Goal: Information Seeking & Learning: Learn about a topic

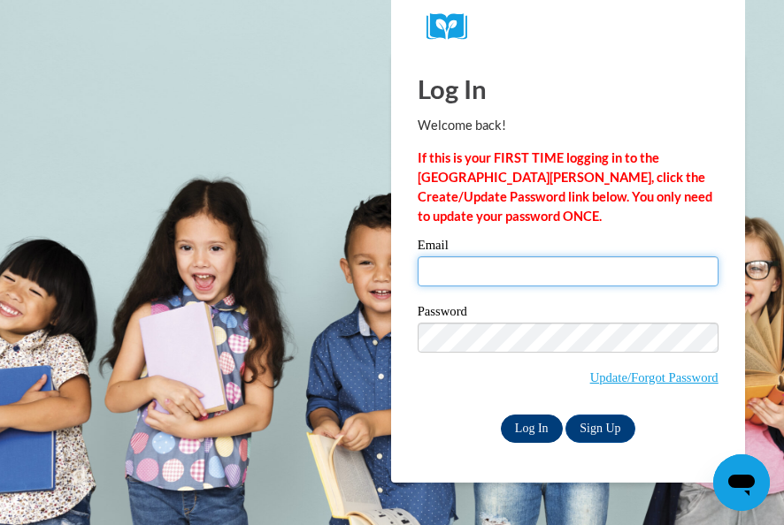
type input "Karensaharris@gmail.com"
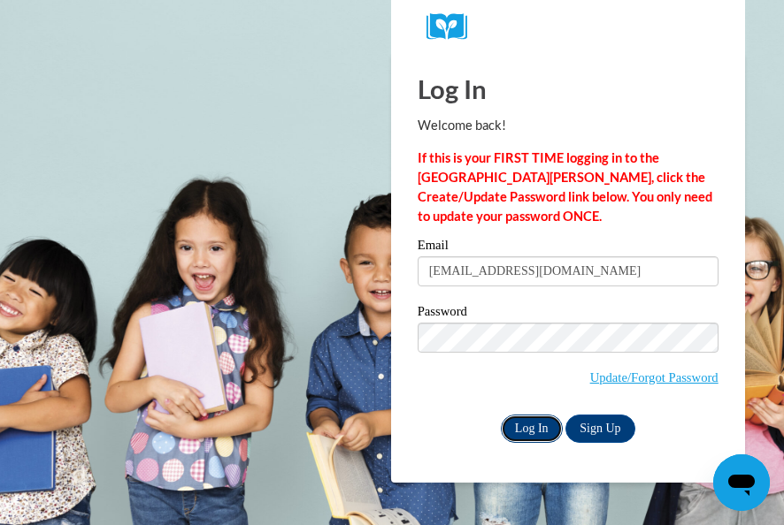
click at [540, 428] on input "Log In" at bounding box center [532, 429] width 62 height 28
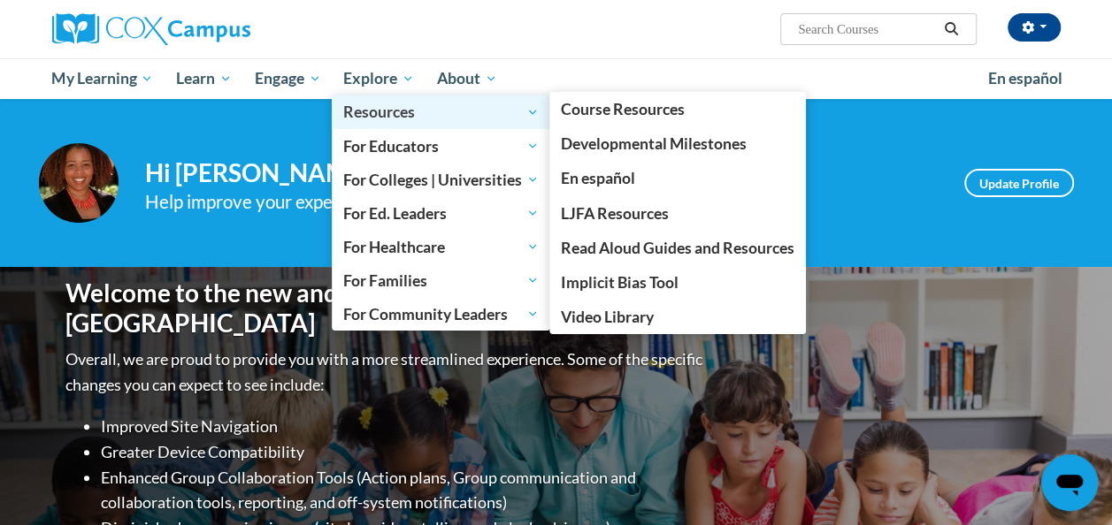
click at [373, 119] on span "Resources" at bounding box center [440, 112] width 195 height 21
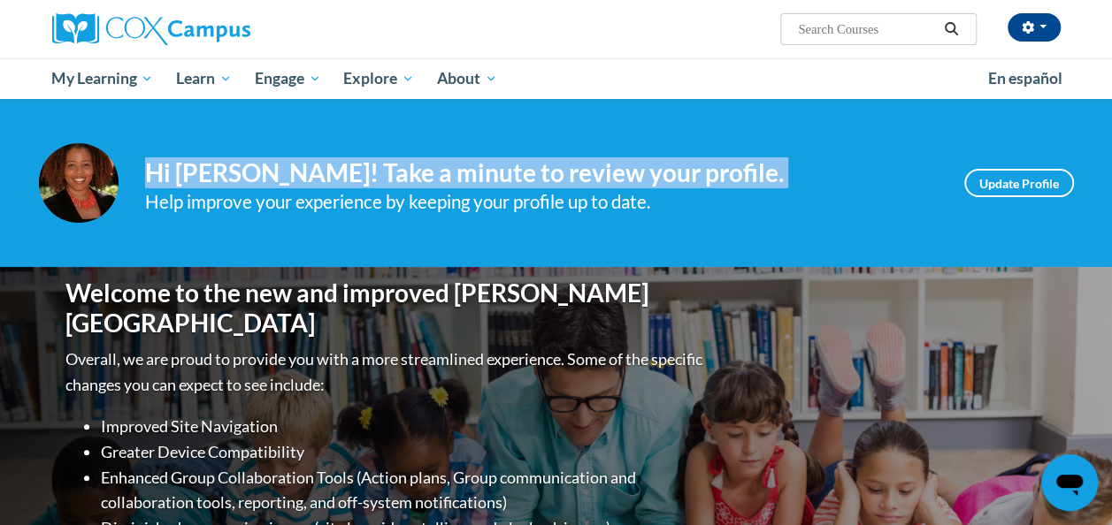
click at [373, 119] on div "Your profile Hi Karensa Harris! Take a minute to review your profile. Help impr…" at bounding box center [556, 183] width 1112 height 168
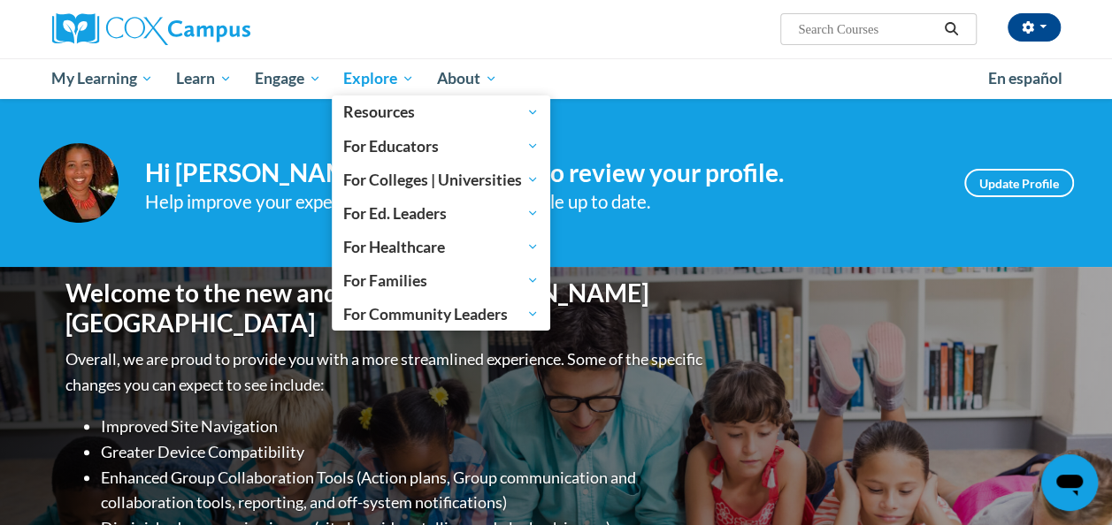
drag, startPoint x: 373, startPoint y: 119, endPoint x: 354, endPoint y: 79, distance: 44.3
click at [354, 79] on span "Explore" at bounding box center [378, 78] width 71 height 21
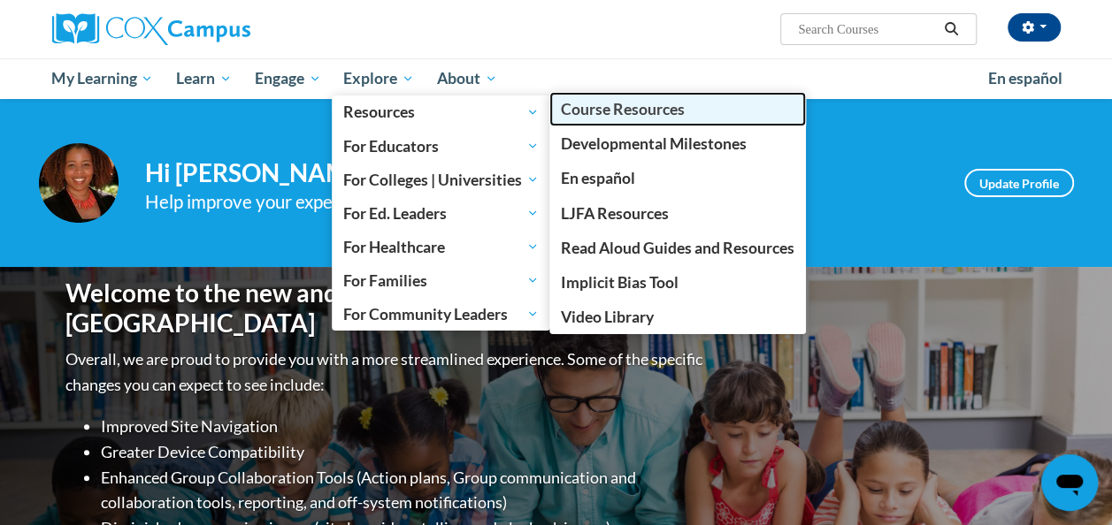
click at [575, 111] on span "Course Resources" at bounding box center [623, 109] width 124 height 19
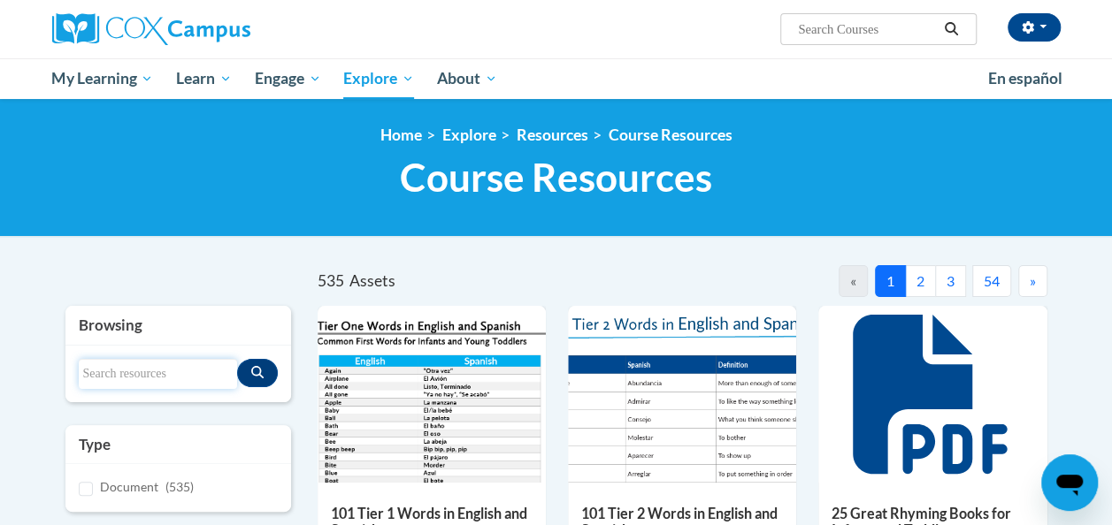
click at [147, 371] on input "Search resources" at bounding box center [158, 374] width 158 height 30
click at [827, 30] on input "Search..." at bounding box center [867, 29] width 142 height 21
click at [149, 377] on input "Search resources" at bounding box center [158, 374] width 158 height 30
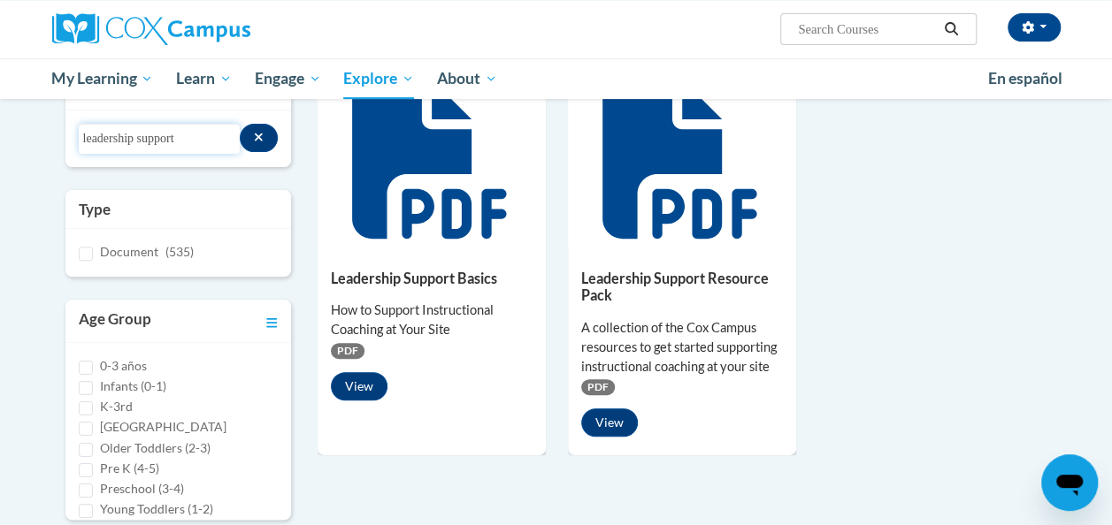
scroll to position [225, 0]
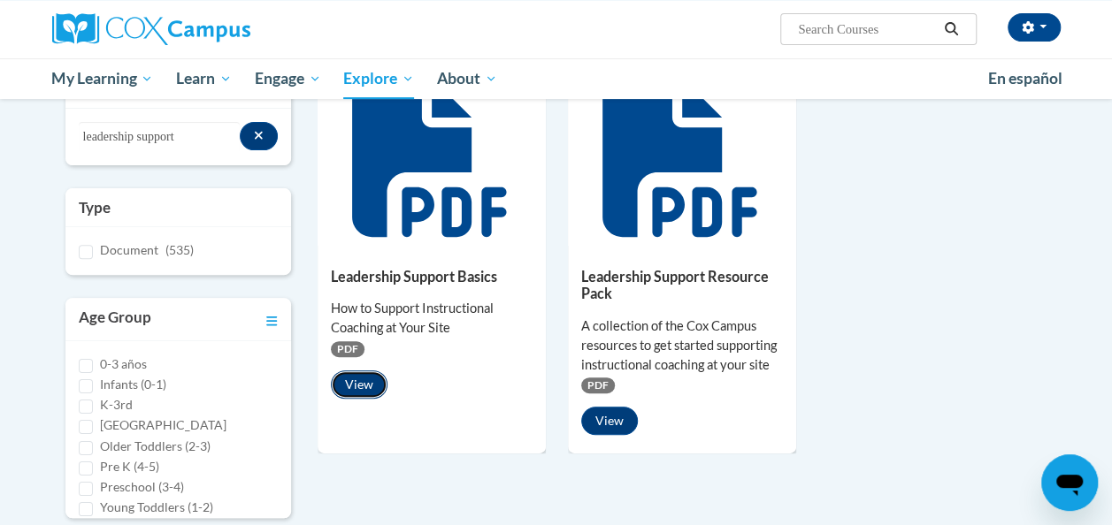
click at [350, 384] on button "View" at bounding box center [359, 385] width 57 height 28
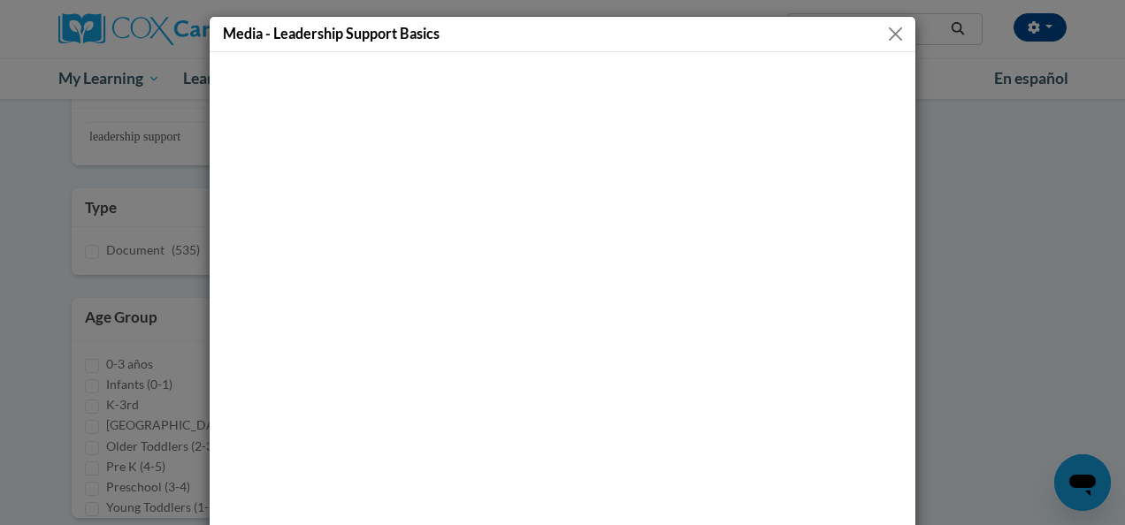
click at [885, 30] on button "Close" at bounding box center [896, 34] width 22 height 22
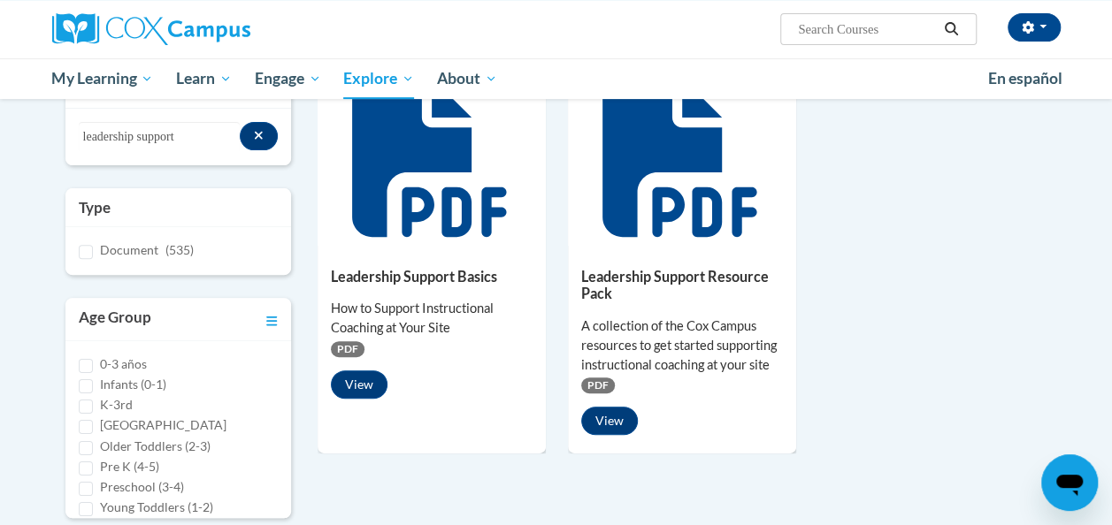
click at [396, 276] on h5 "Leadership Support Basics" at bounding box center [432, 276] width 202 height 17
click at [363, 379] on button "View" at bounding box center [359, 385] width 57 height 28
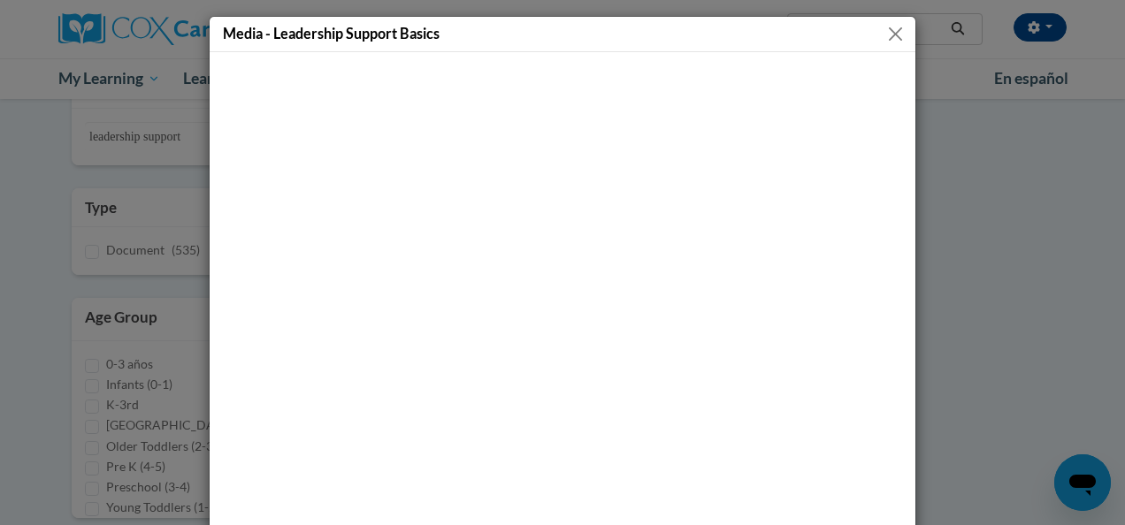
click at [896, 37] on button "Close" at bounding box center [896, 34] width 22 height 22
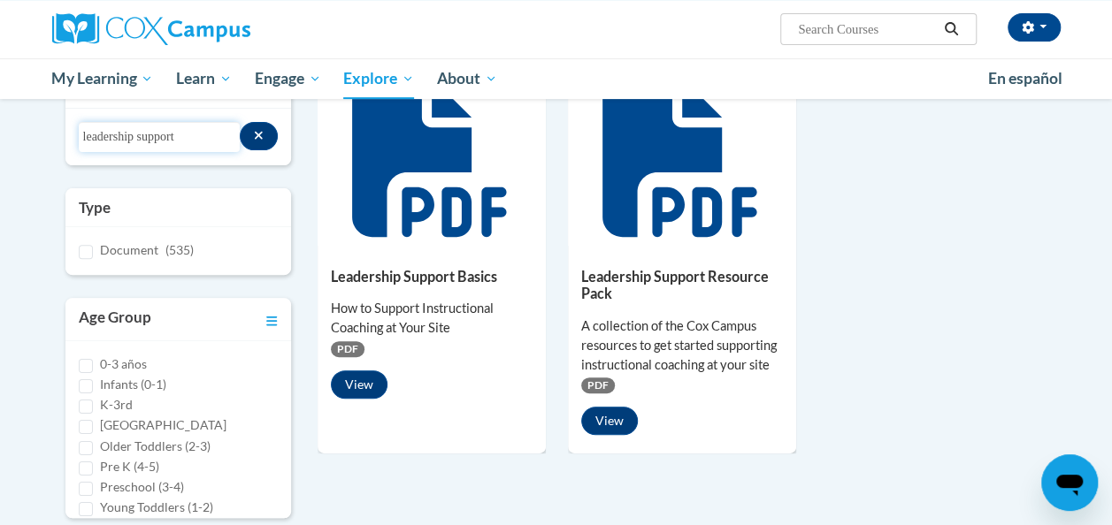
click at [196, 134] on input "leadership support" at bounding box center [160, 137] width 162 height 30
type input "l"
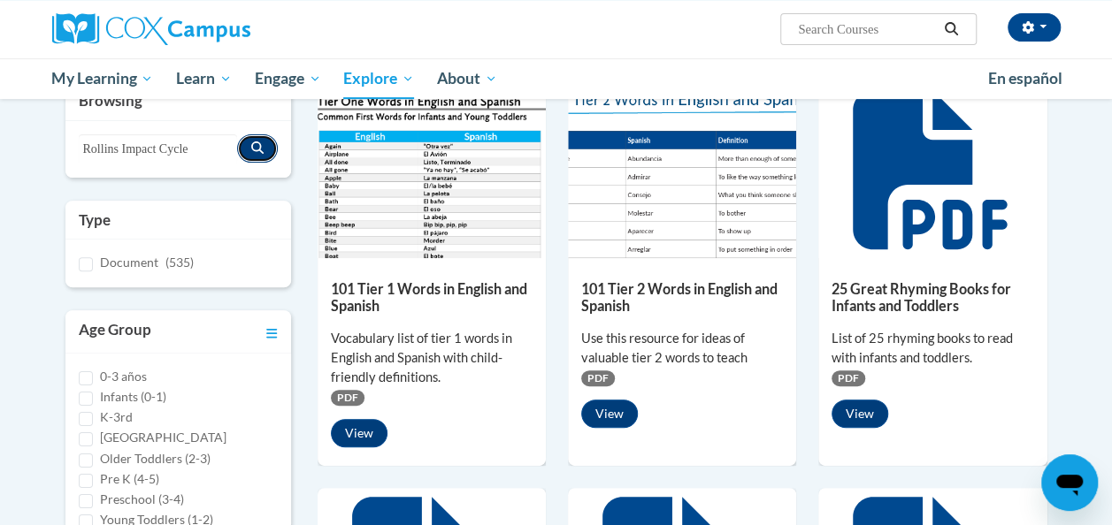
click at [267, 152] on button "Search resources" at bounding box center [257, 148] width 41 height 28
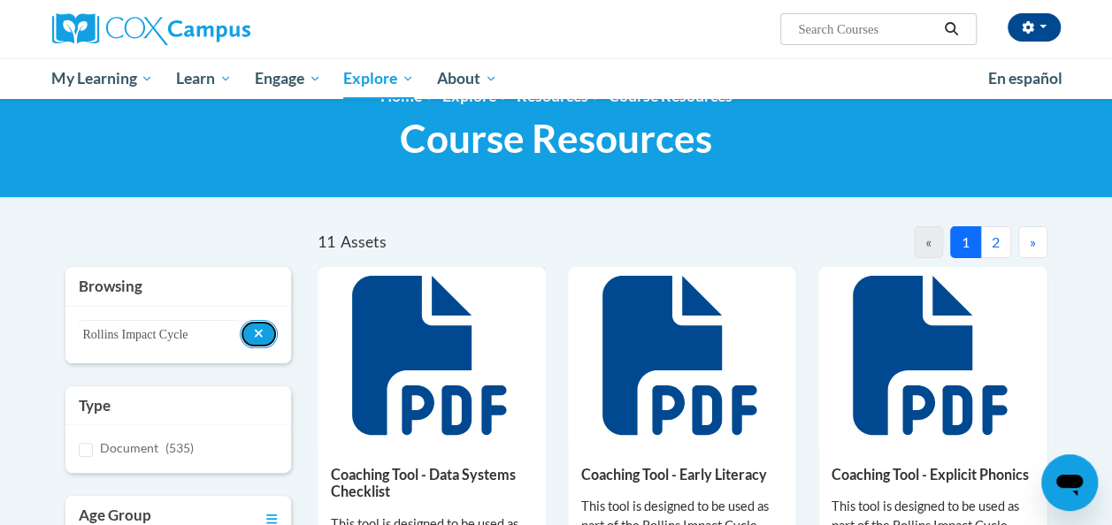
scroll to position [0, 0]
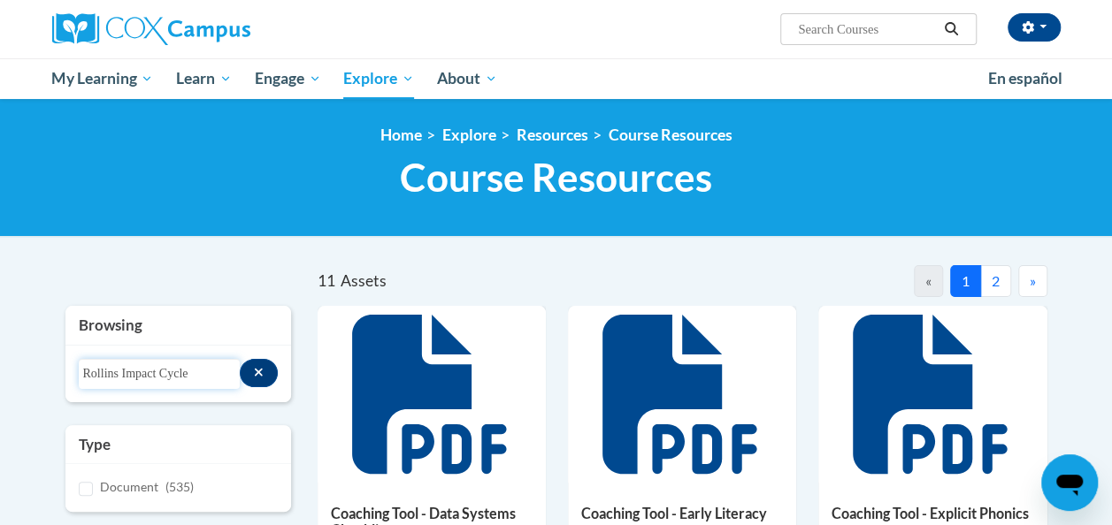
click at [191, 372] on input "Rollins Impact Cycle" at bounding box center [160, 374] width 162 height 30
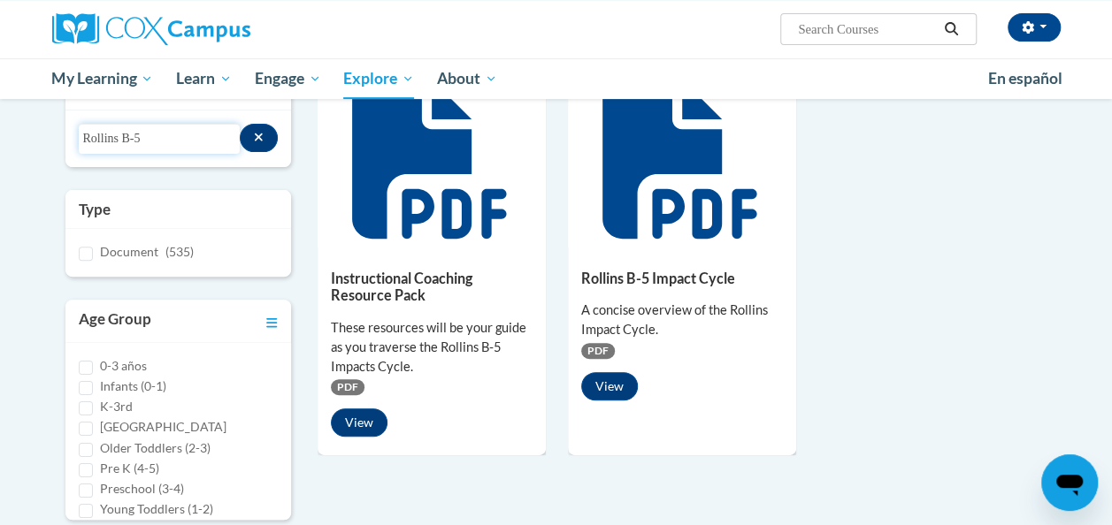
scroll to position [230, 0]
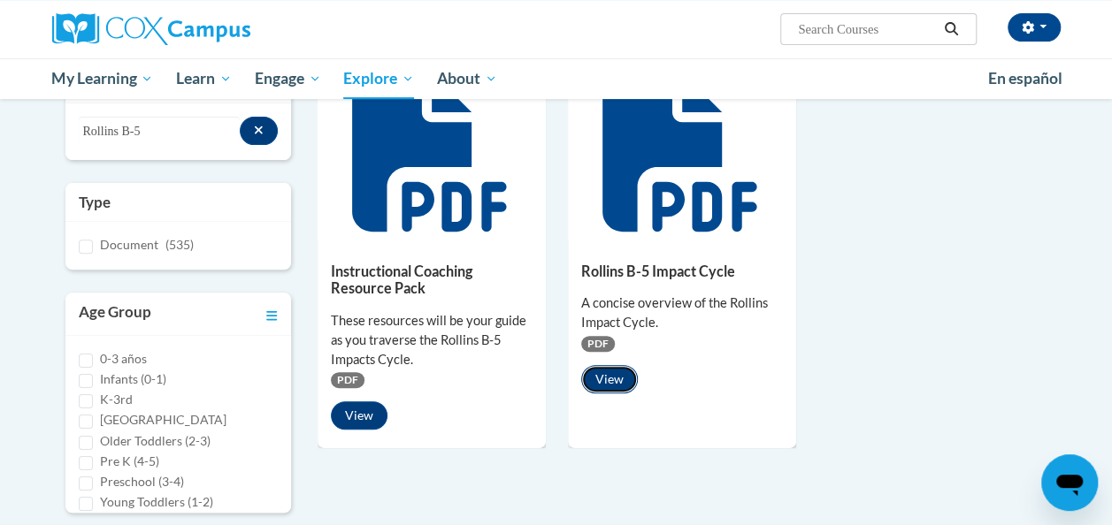
click at [614, 376] on button "View" at bounding box center [609, 379] width 57 height 28
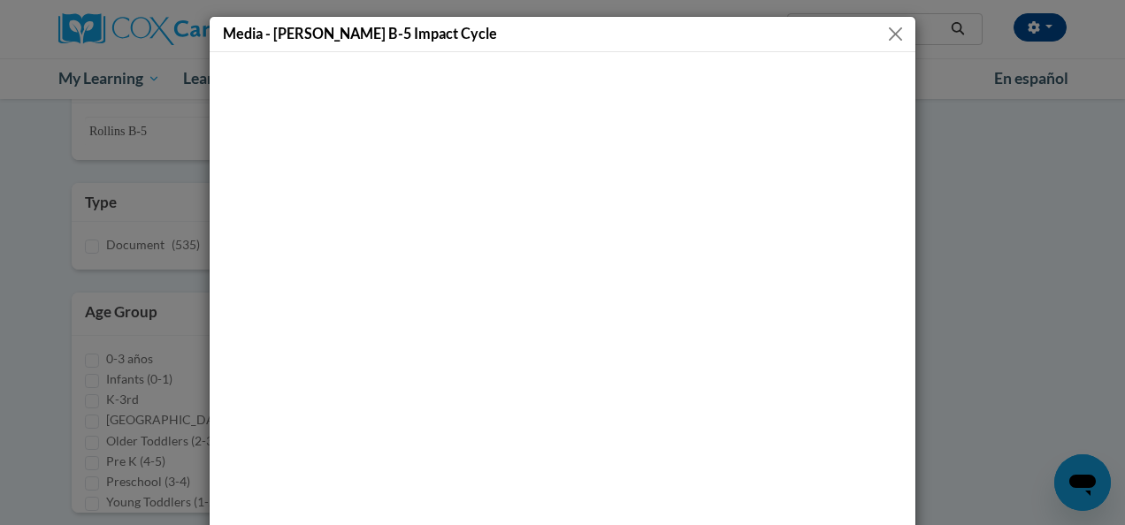
click at [888, 32] on button "Close" at bounding box center [896, 34] width 22 height 22
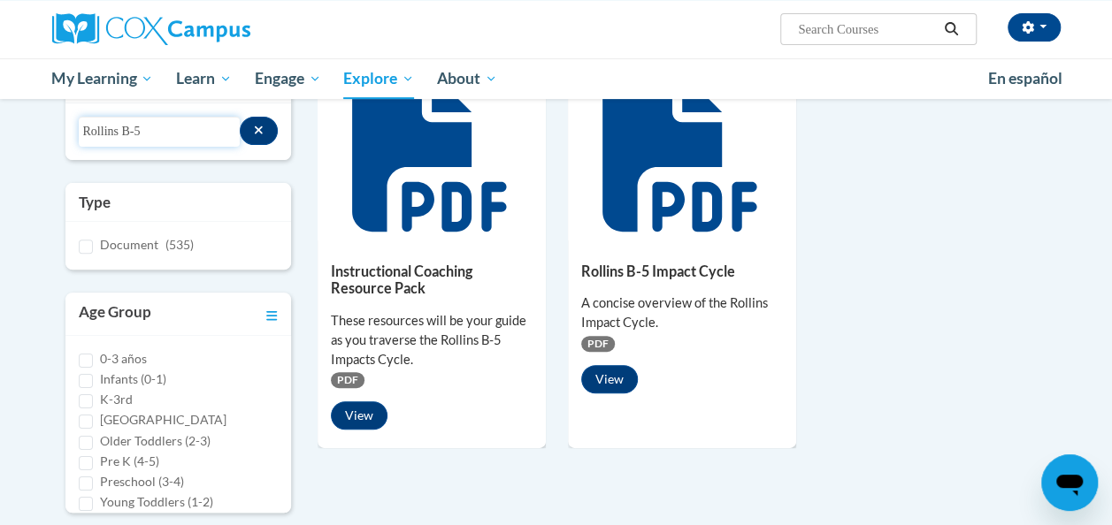
click at [163, 134] on input "Rollins B-5" at bounding box center [160, 132] width 162 height 30
type input "R"
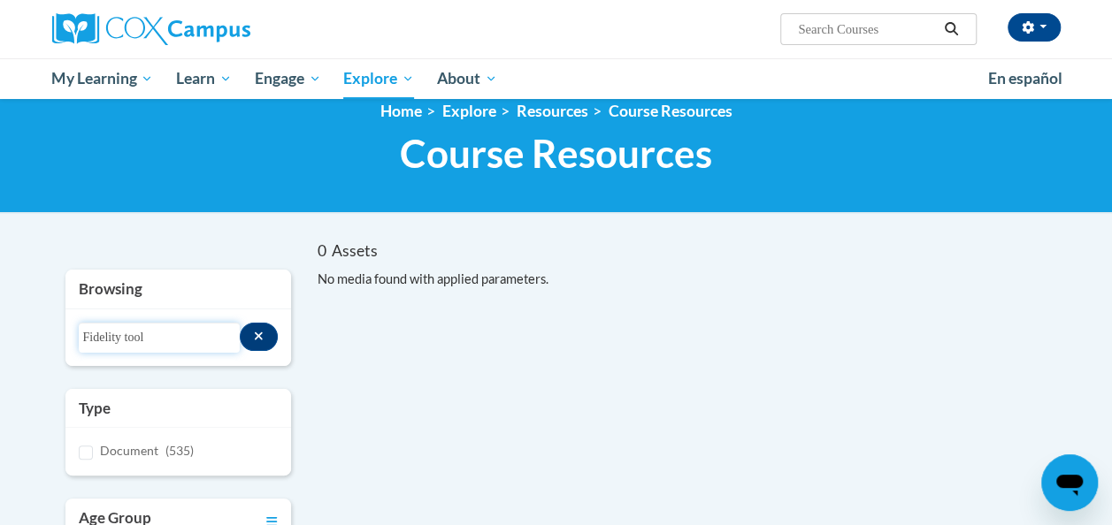
scroll to position [0, 0]
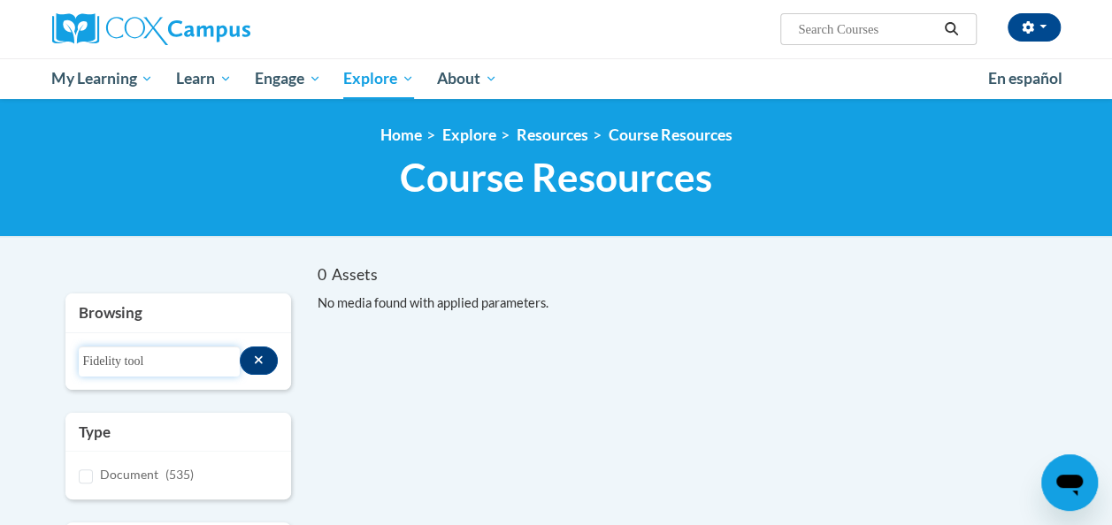
click at [169, 364] on input "Fidelity tool" at bounding box center [160, 362] width 162 height 30
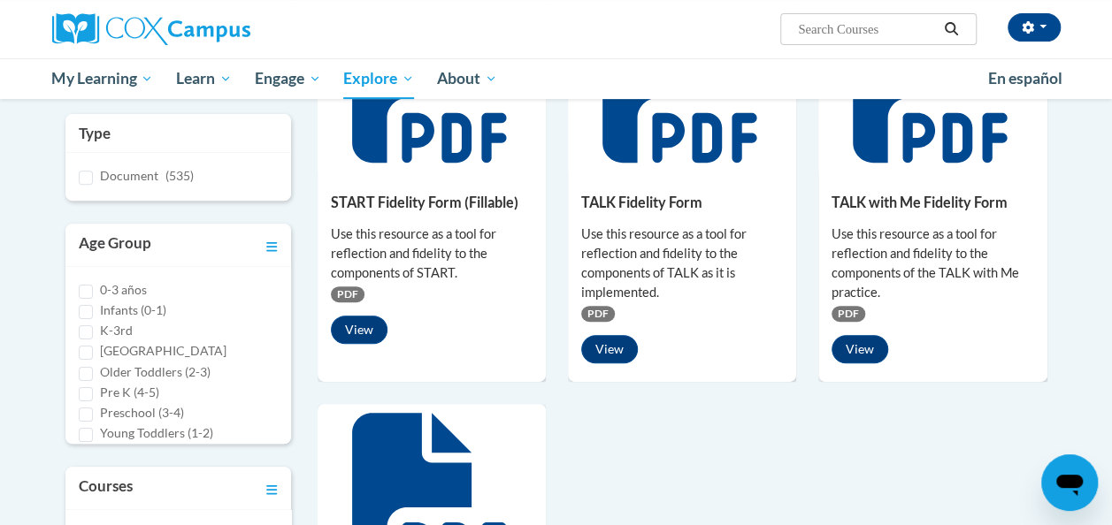
scroll to position [298, 0]
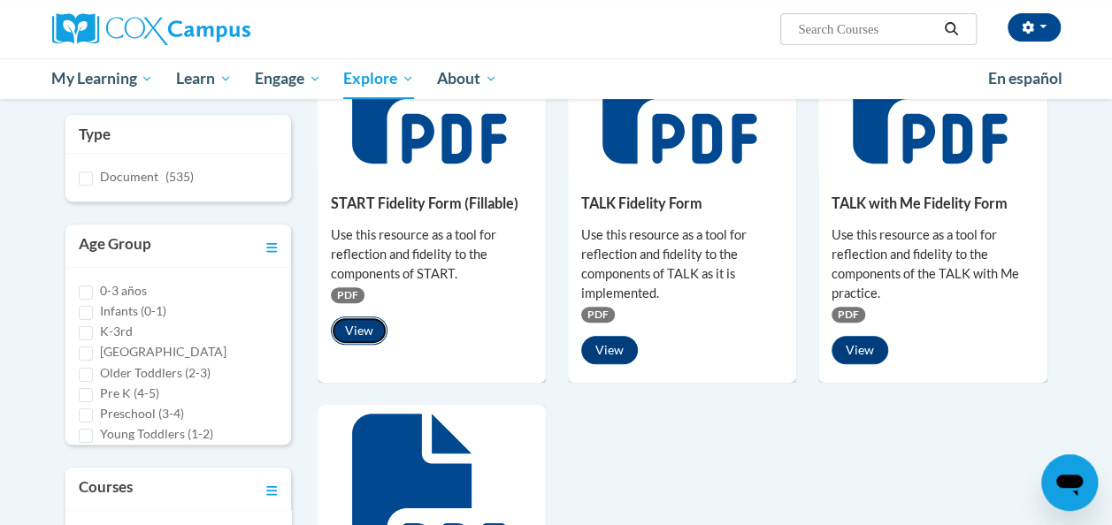
click at [346, 328] on button "View" at bounding box center [359, 331] width 57 height 28
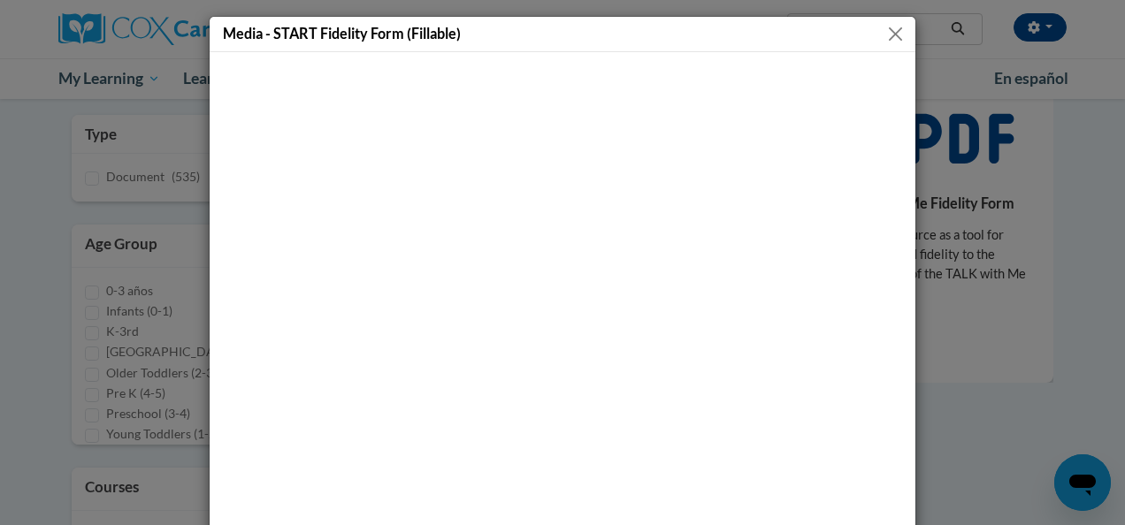
click at [888, 29] on button "Close" at bounding box center [896, 34] width 22 height 22
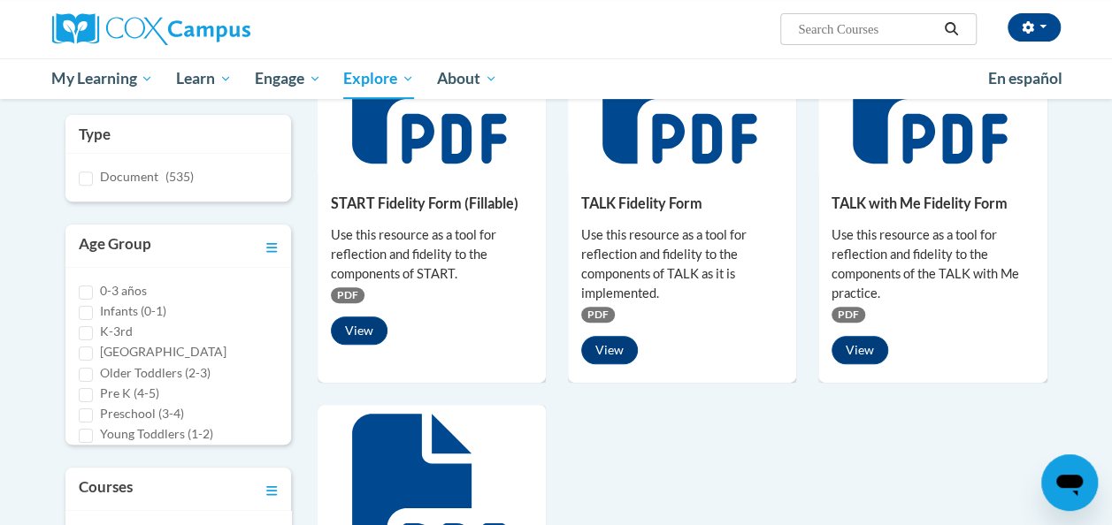
scroll to position [0, 0]
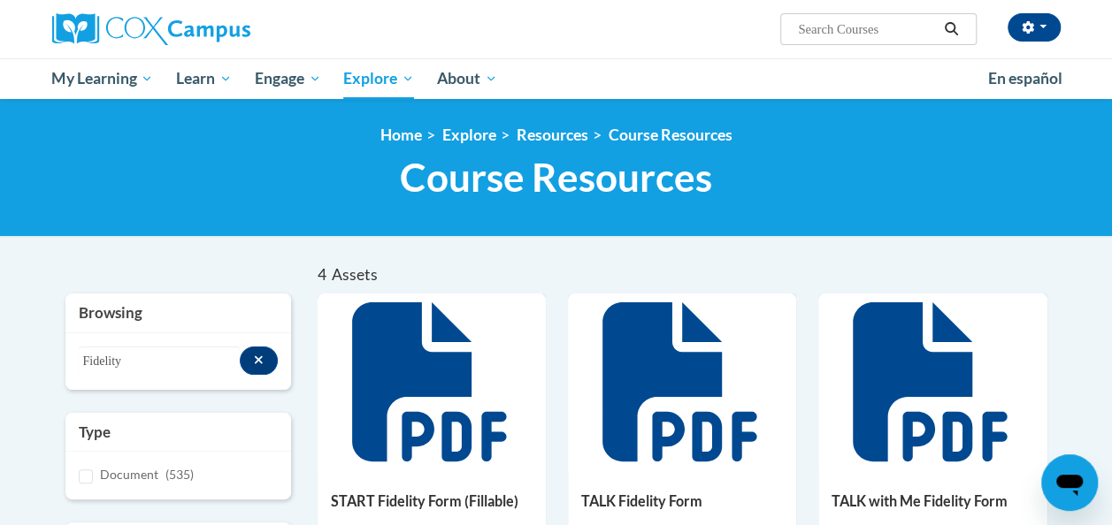
click at [839, 35] on input "Search..." at bounding box center [867, 29] width 142 height 21
click at [133, 356] on input "Fidelity" at bounding box center [160, 362] width 162 height 30
type input "F"
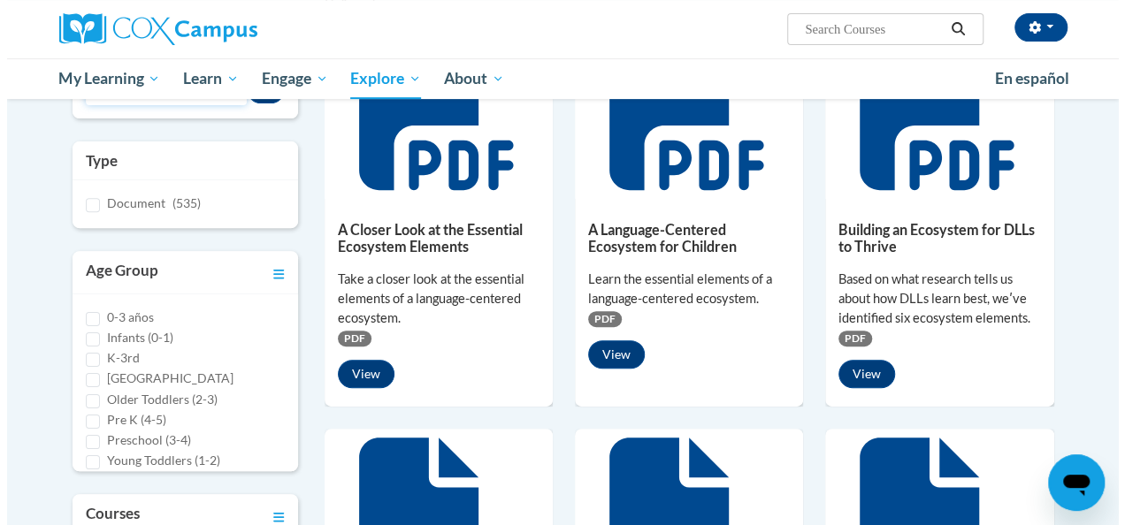
scroll to position [272, 0]
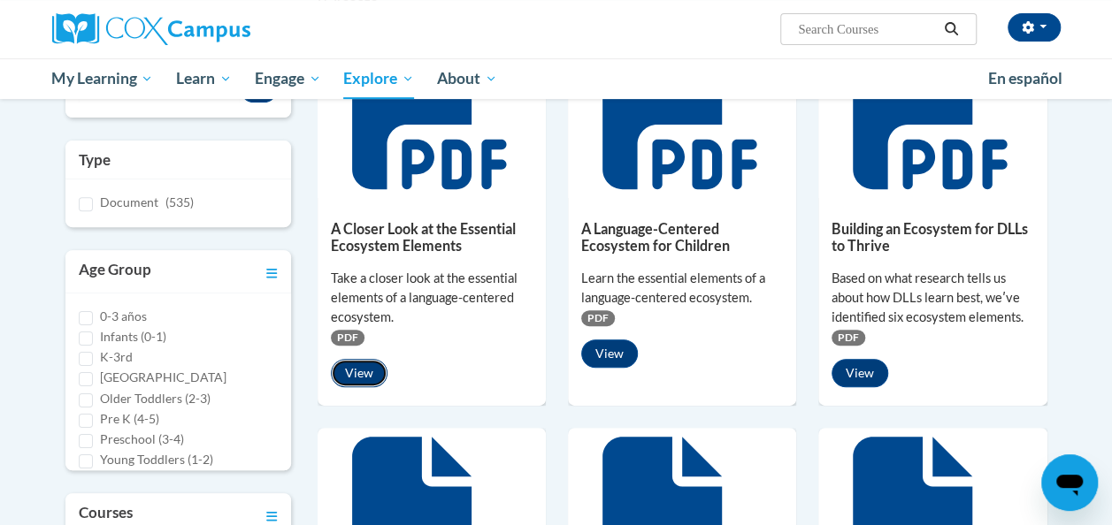
click at [372, 373] on button "View" at bounding box center [359, 373] width 57 height 28
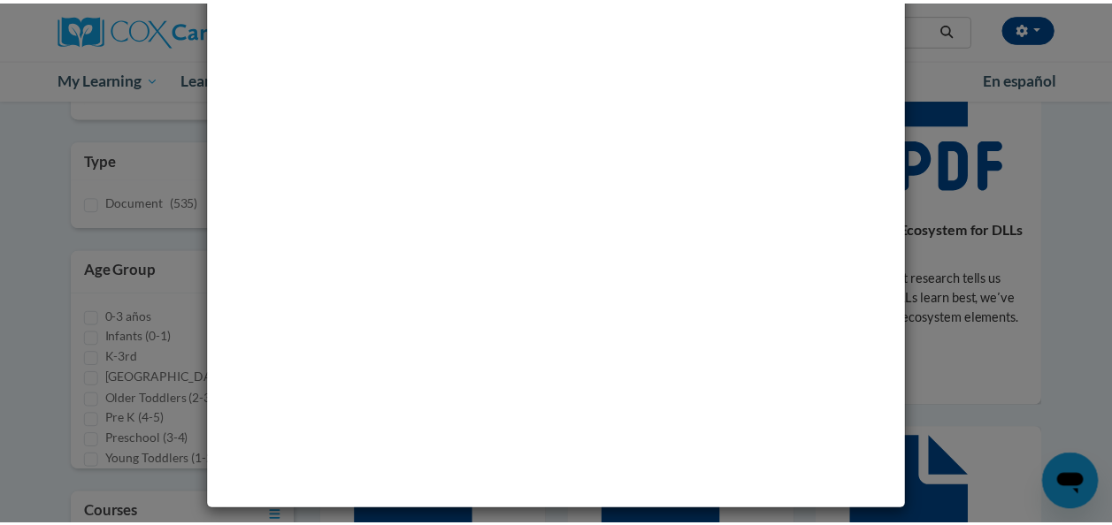
scroll to position [0, 0]
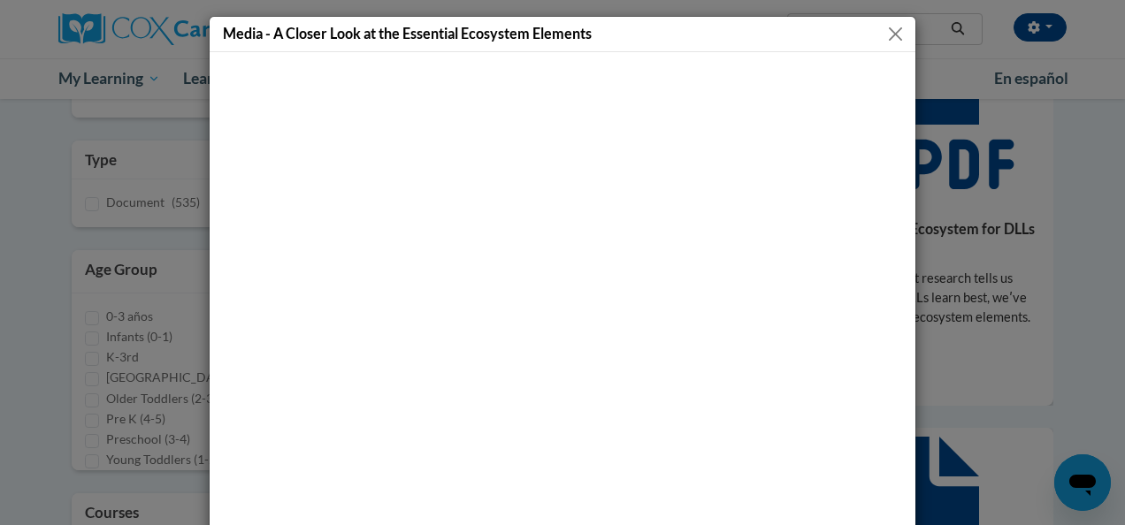
click at [885, 30] on button "Close" at bounding box center [896, 34] width 22 height 22
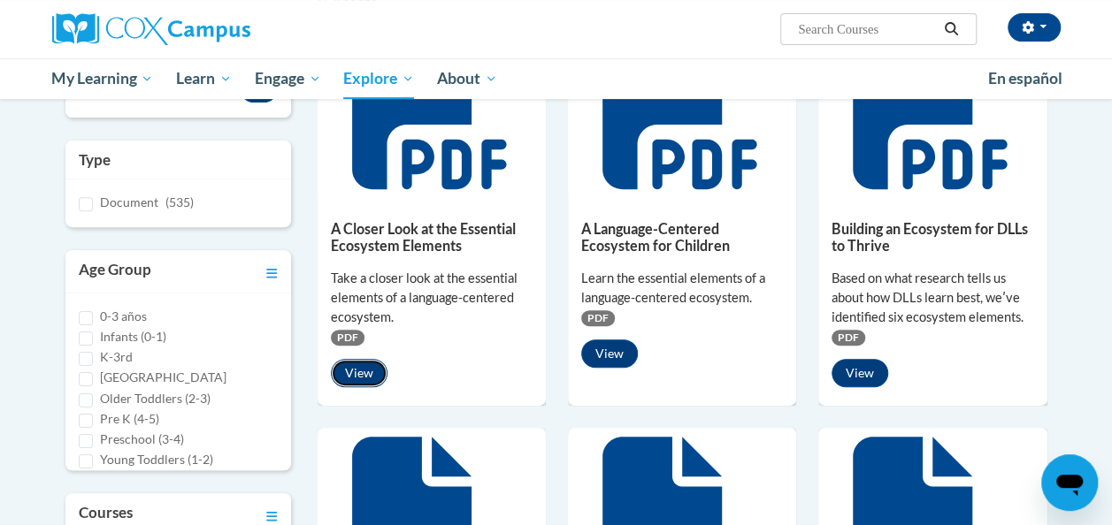
click at [376, 366] on button "View" at bounding box center [359, 373] width 57 height 28
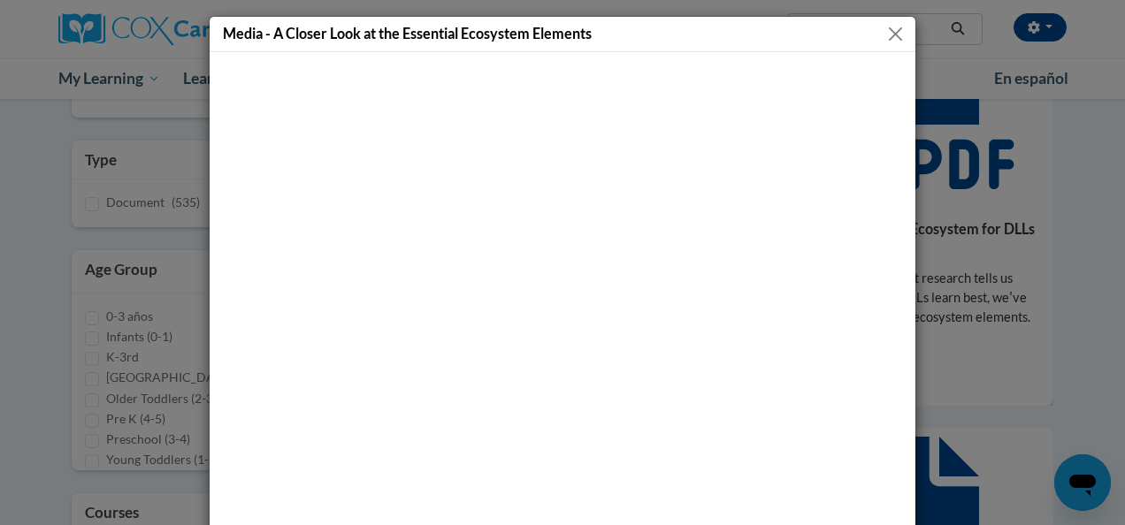
click at [885, 29] on button "Close" at bounding box center [896, 34] width 22 height 22
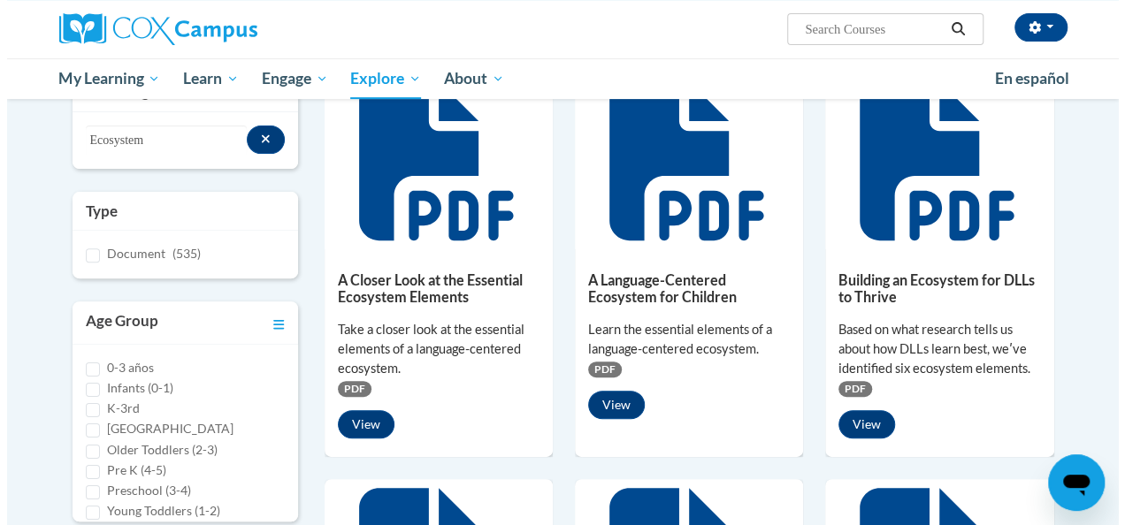
scroll to position [220, 0]
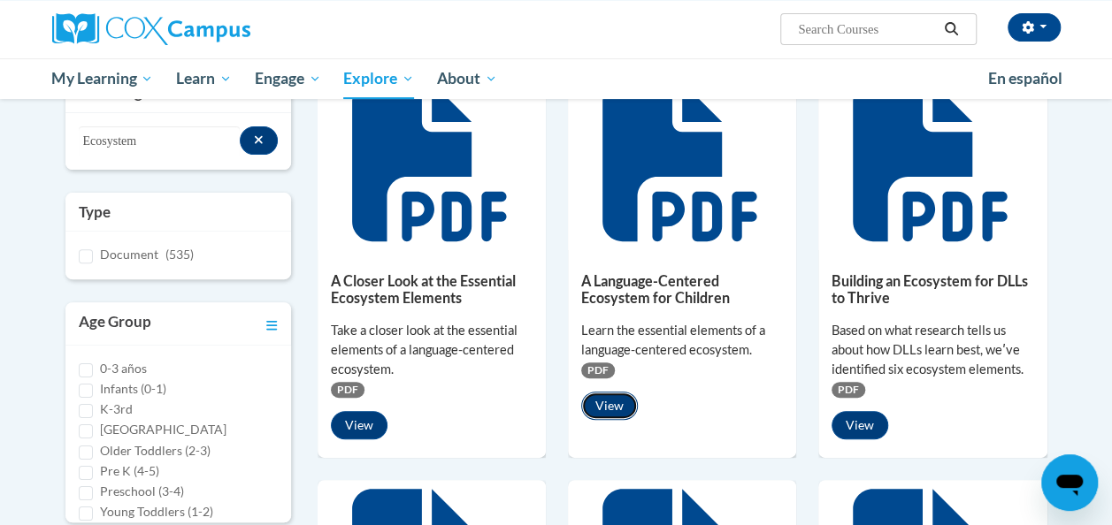
click at [603, 407] on button "View" at bounding box center [609, 406] width 57 height 28
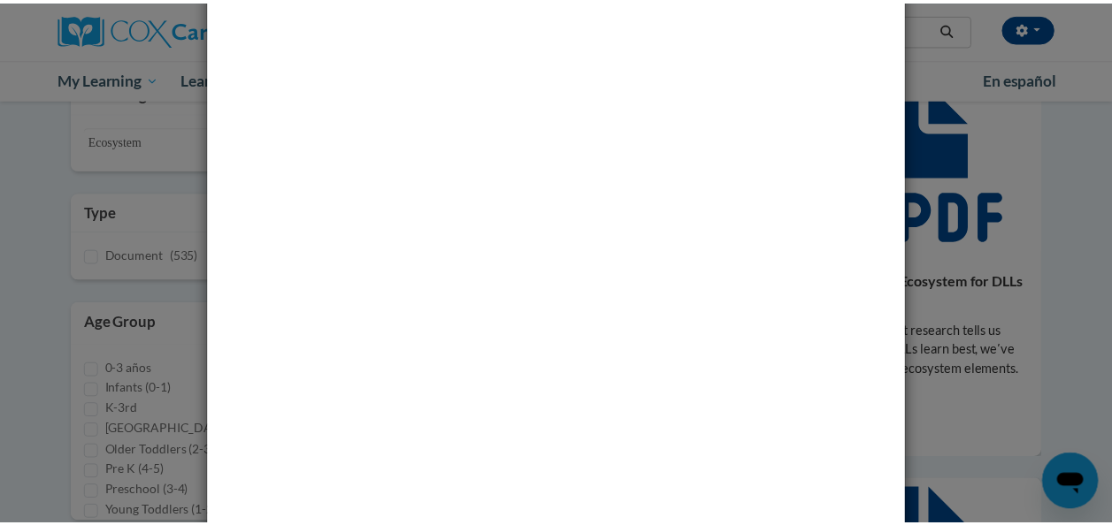
scroll to position [46, 0]
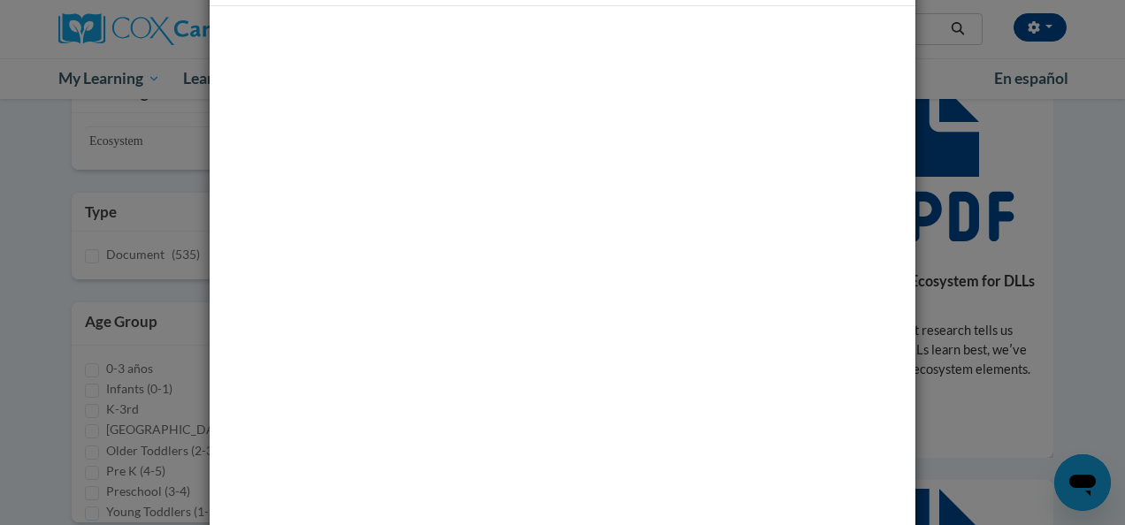
click at [950, 90] on div "Media - A Language-Centered Ecosystem for Children" at bounding box center [562, 262] width 1125 height 525
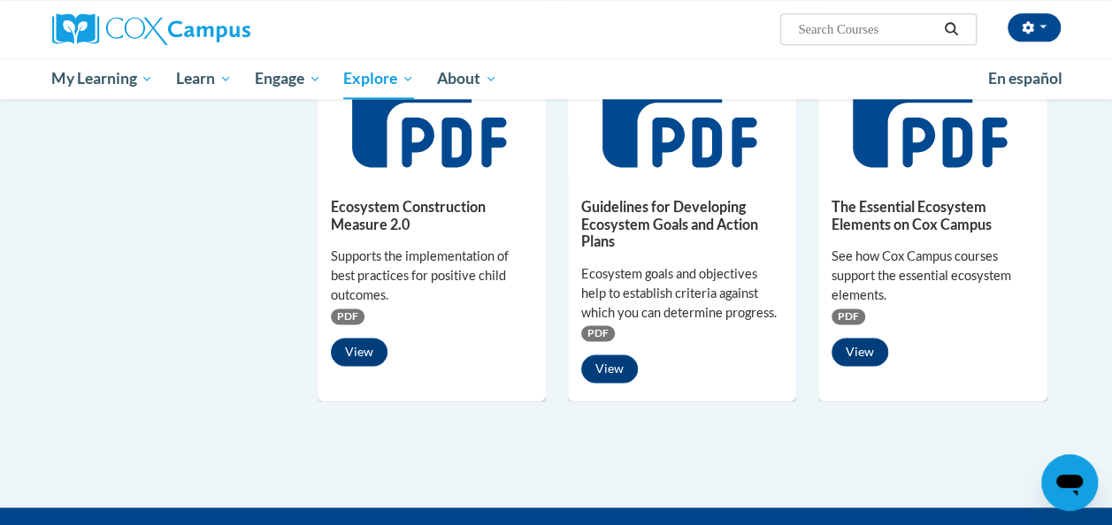
scroll to position [1120, 0]
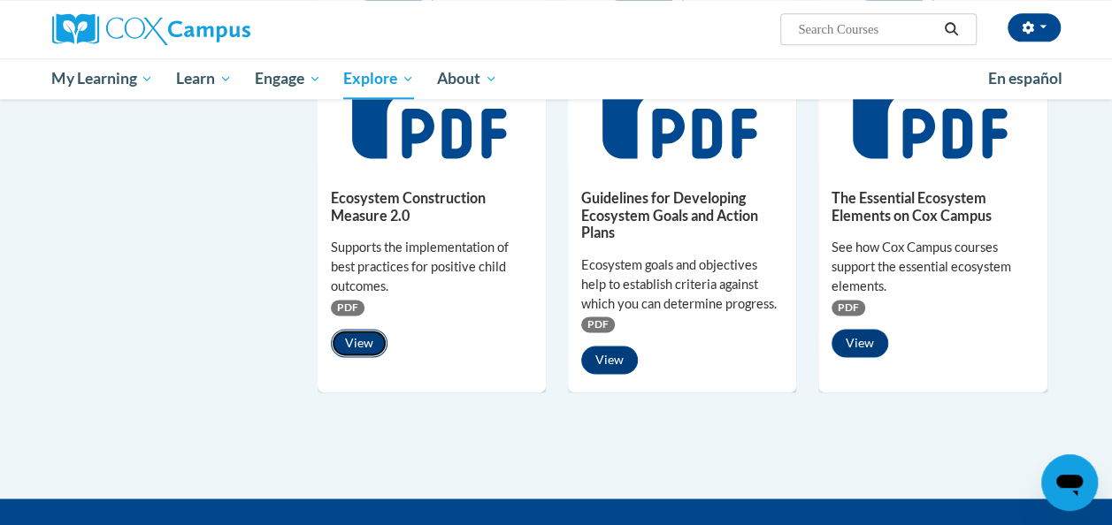
click at [359, 336] on button "View" at bounding box center [359, 343] width 57 height 28
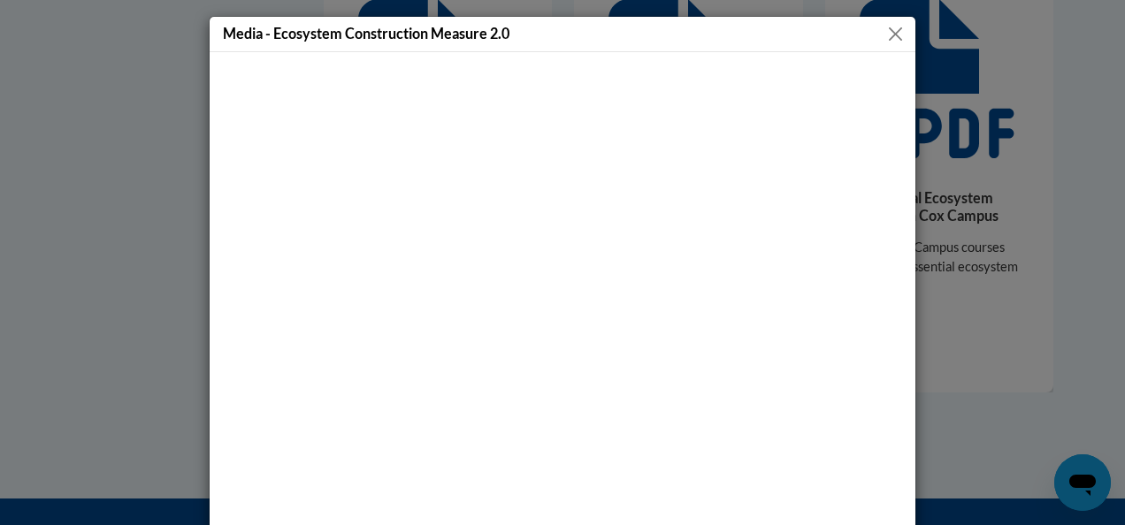
click at [886, 27] on button "Close" at bounding box center [896, 34] width 22 height 22
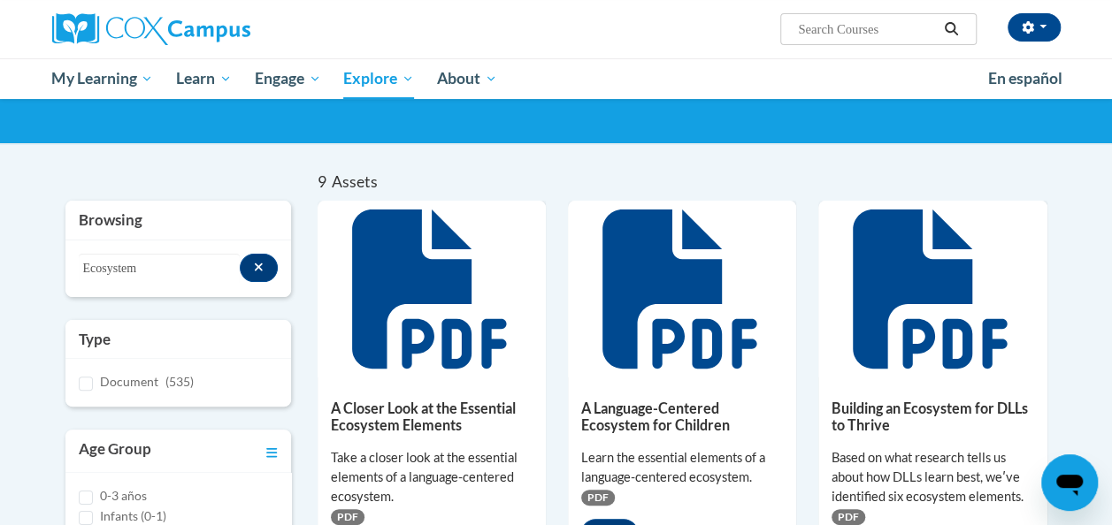
scroll to position [92, 0]
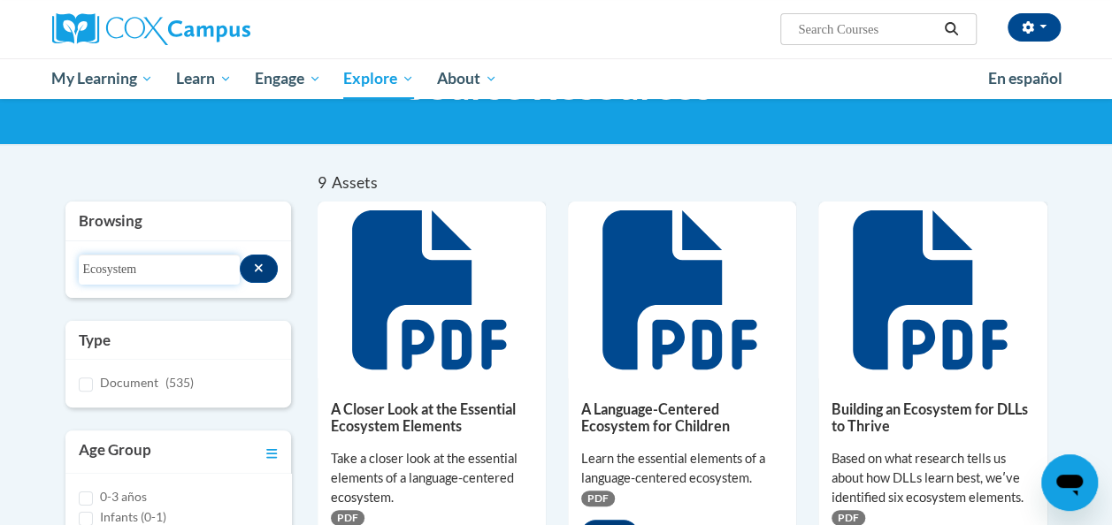
click at [148, 269] on input "Ecosystem" at bounding box center [160, 270] width 162 height 30
type input "E"
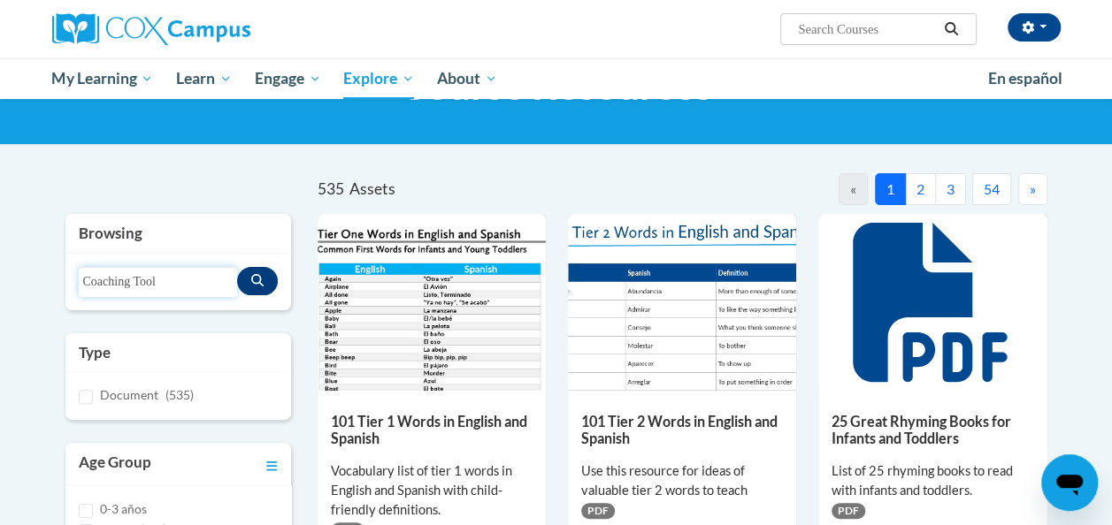
type input "Coaching Tool"
click at [272, 284] on button "Search resources" at bounding box center [257, 281] width 41 height 28
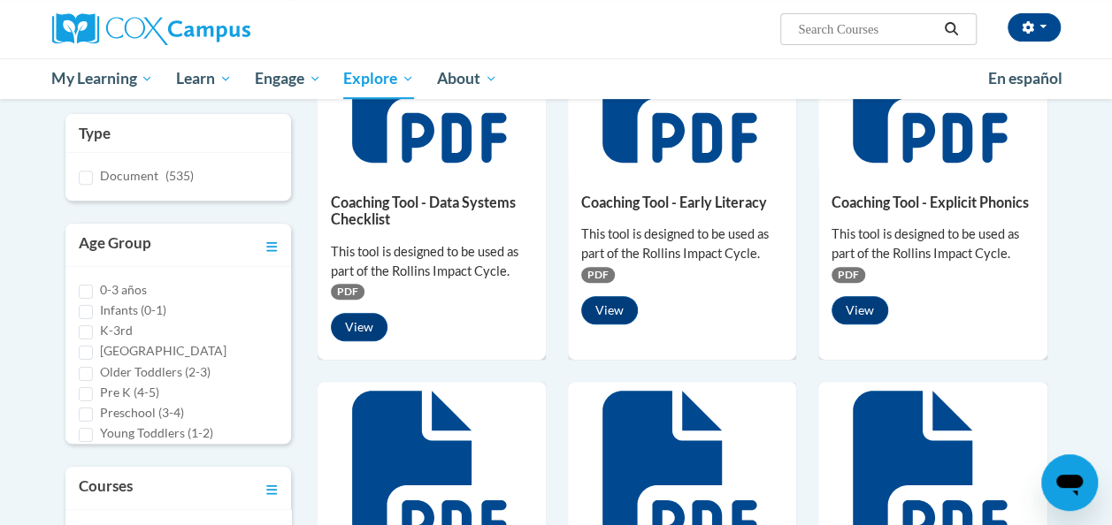
scroll to position [291, 0]
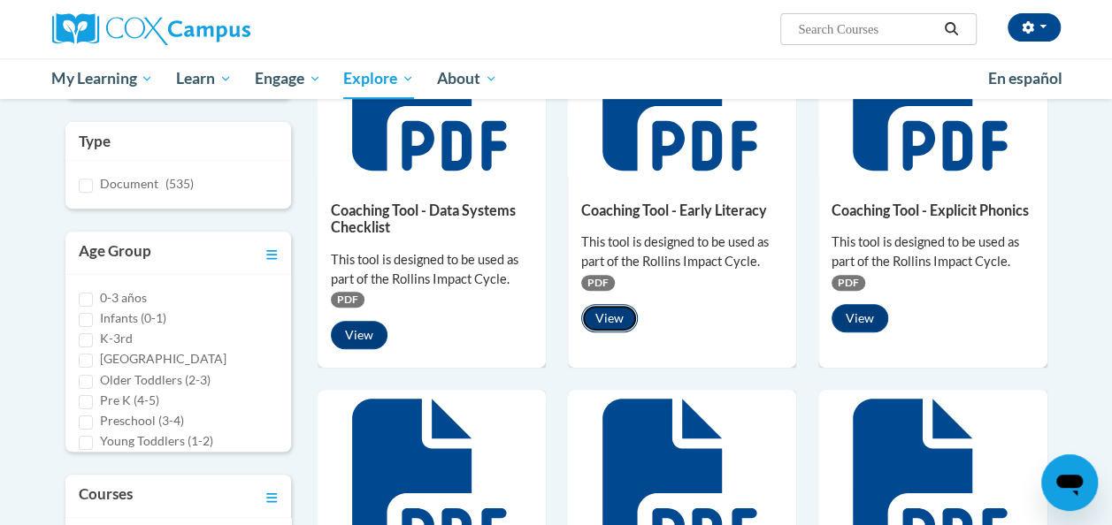
click at [617, 318] on button "View" at bounding box center [609, 318] width 57 height 28
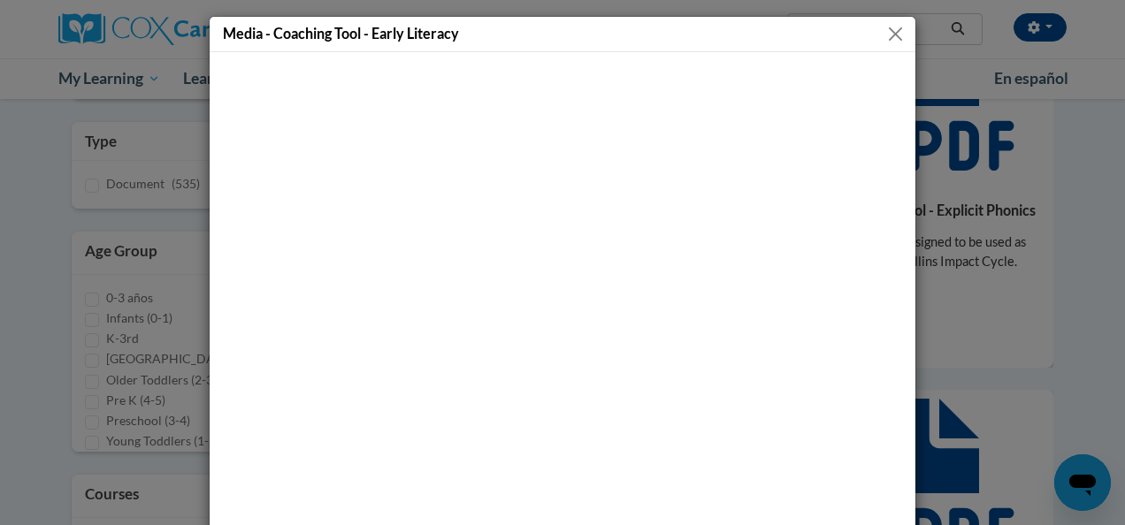
click at [886, 38] on button "Close" at bounding box center [896, 34] width 22 height 22
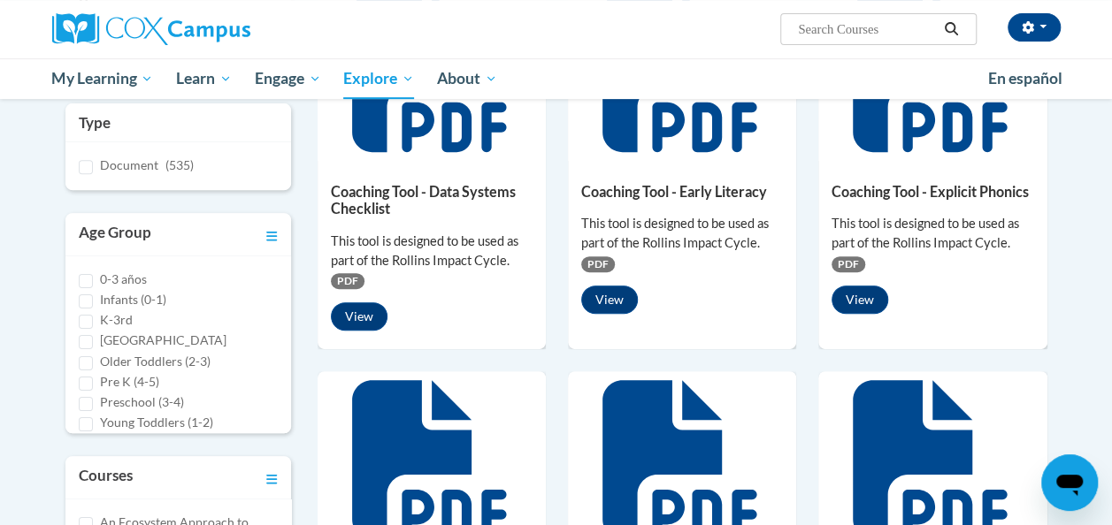
scroll to position [310, 0]
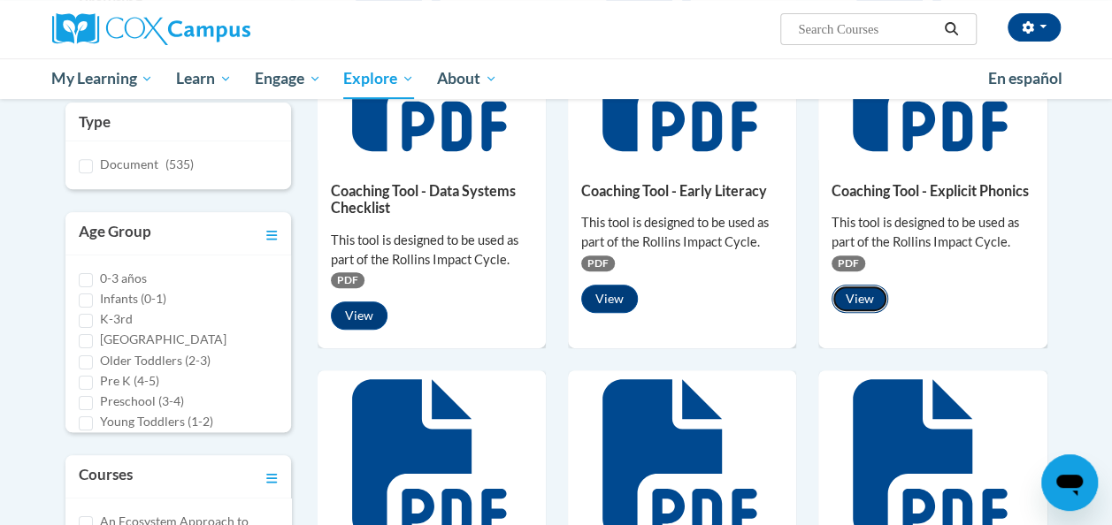
click at [854, 295] on button "View" at bounding box center [860, 299] width 57 height 28
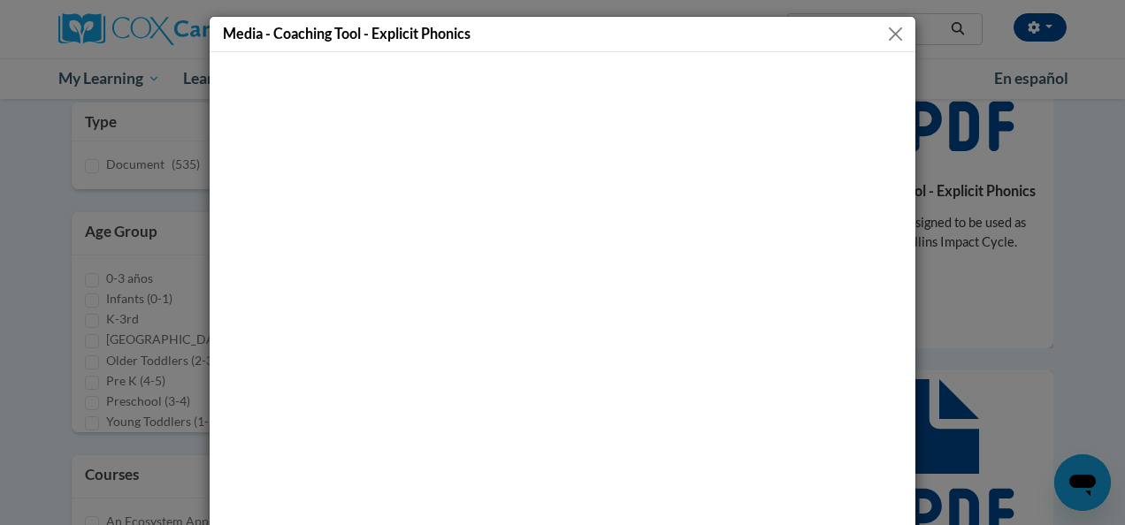
click at [886, 28] on button "Close" at bounding box center [896, 34] width 22 height 22
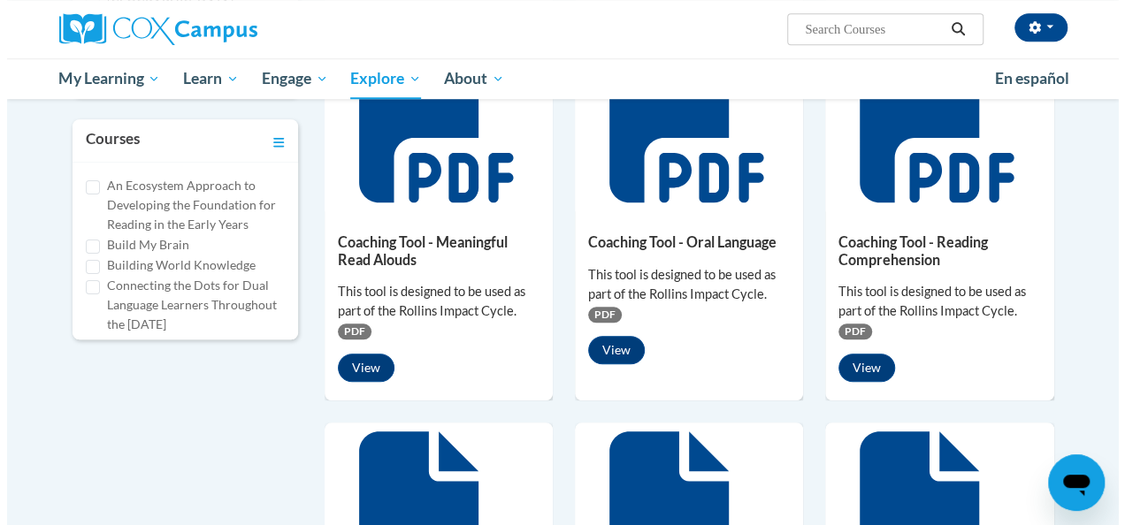
scroll to position [648, 0]
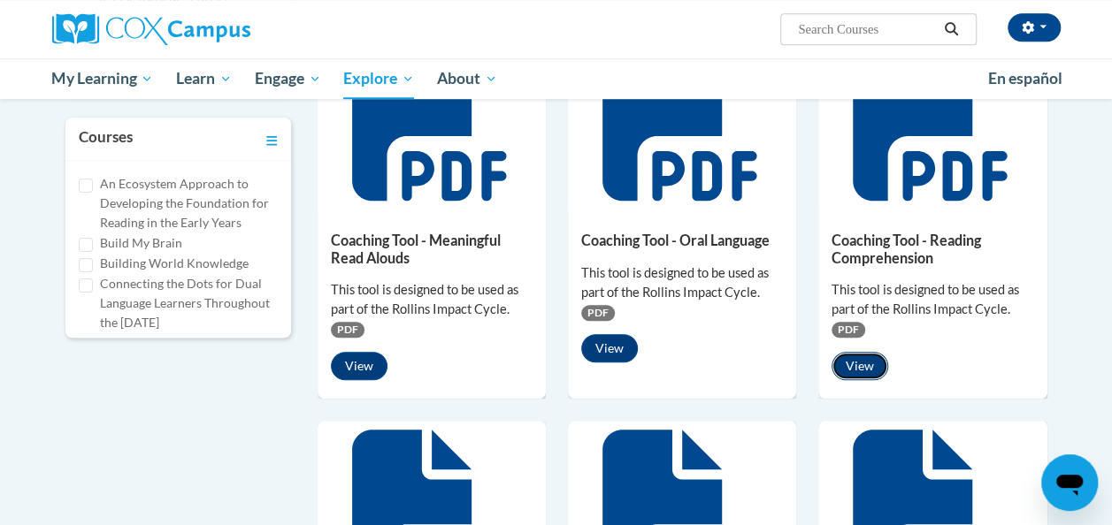
click at [862, 363] on button "View" at bounding box center [860, 366] width 57 height 28
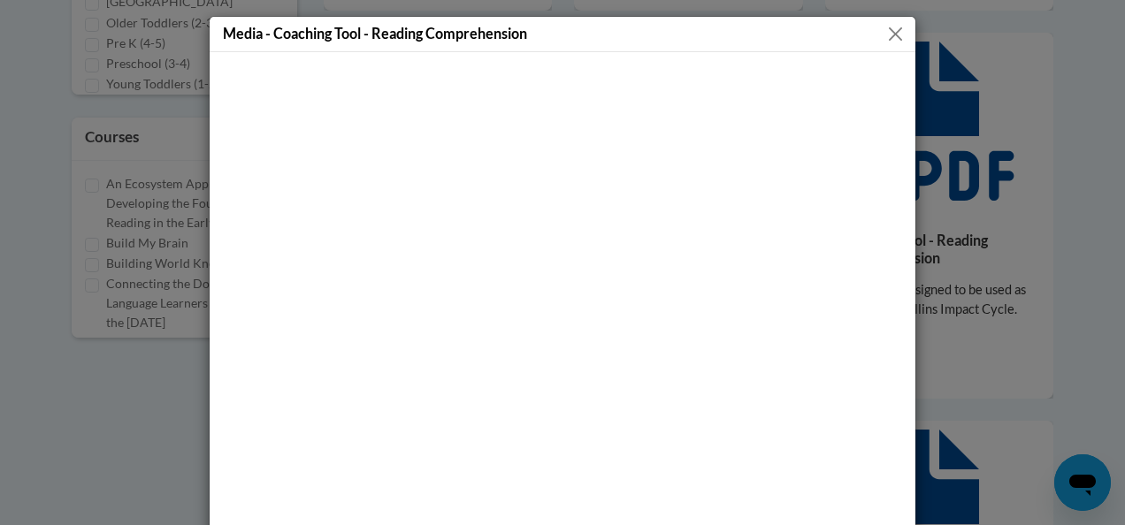
click at [887, 32] on button "Close" at bounding box center [896, 34] width 22 height 22
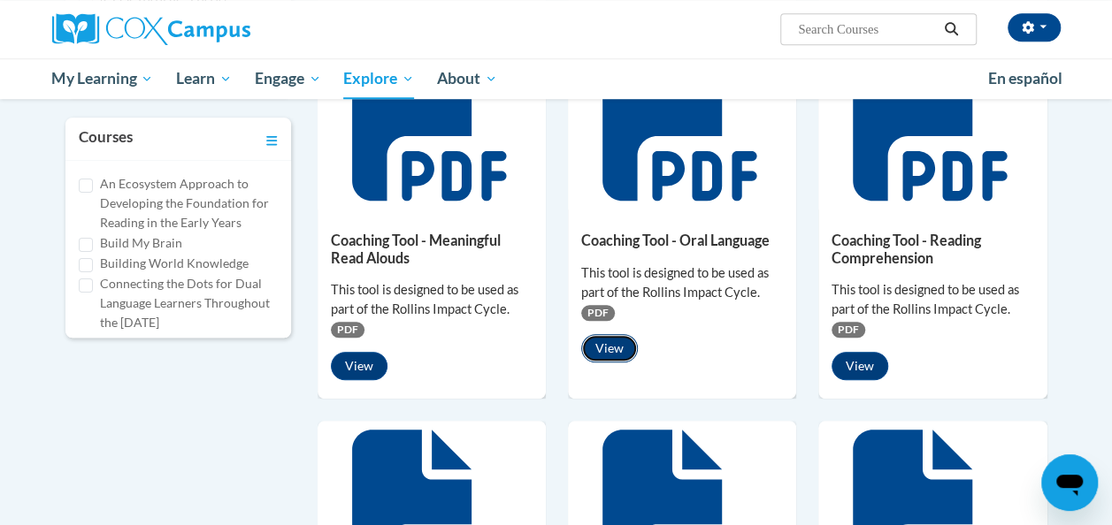
click at [614, 343] on button "View" at bounding box center [609, 348] width 57 height 28
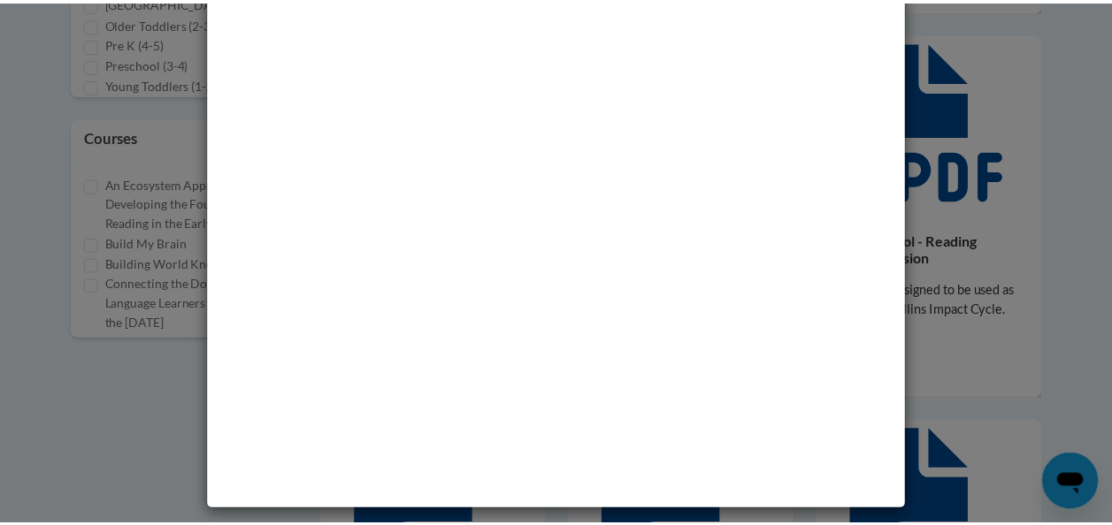
scroll to position [0, 0]
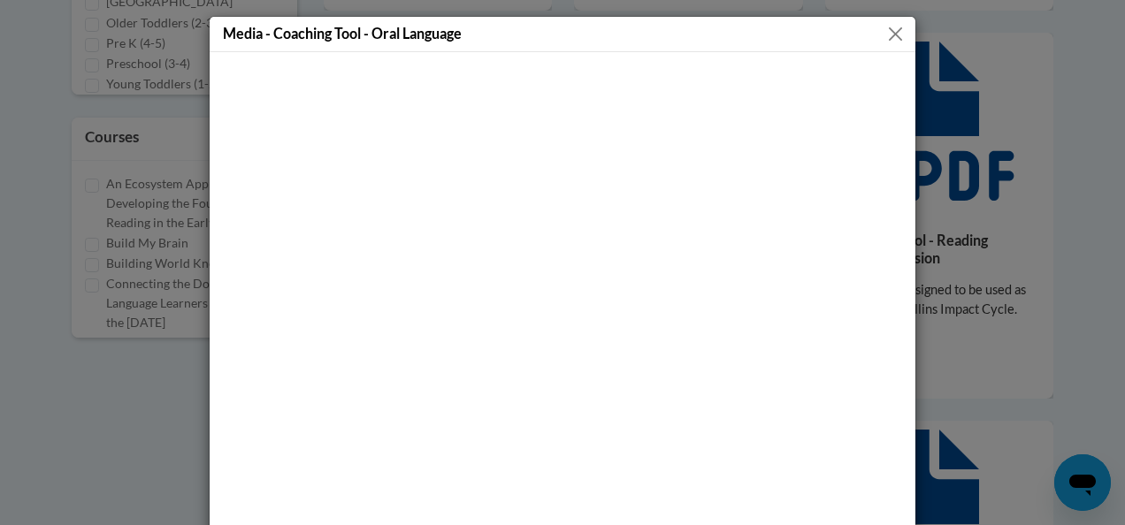
click at [886, 32] on button "Close" at bounding box center [896, 34] width 22 height 22
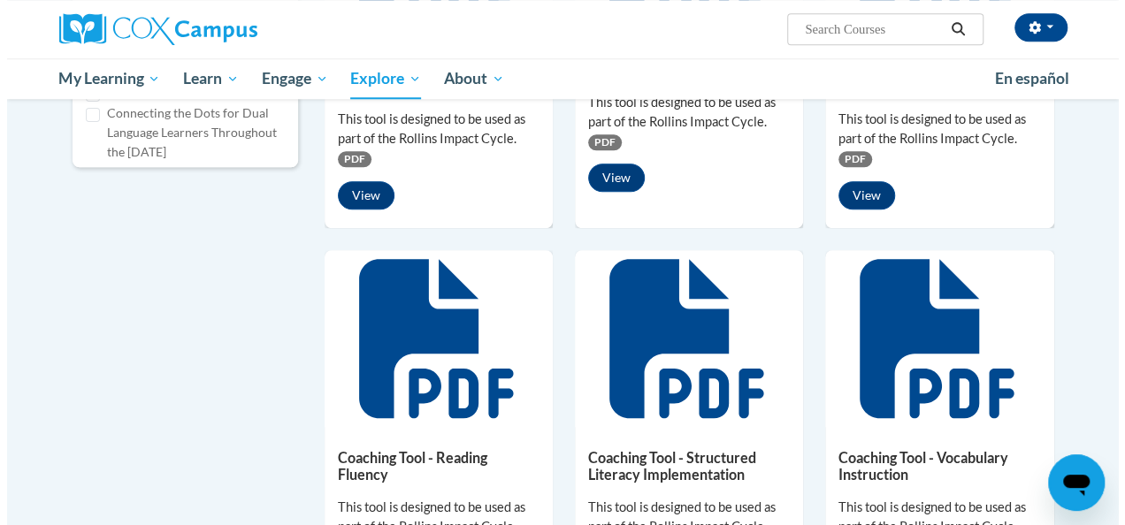
scroll to position [929, 0]
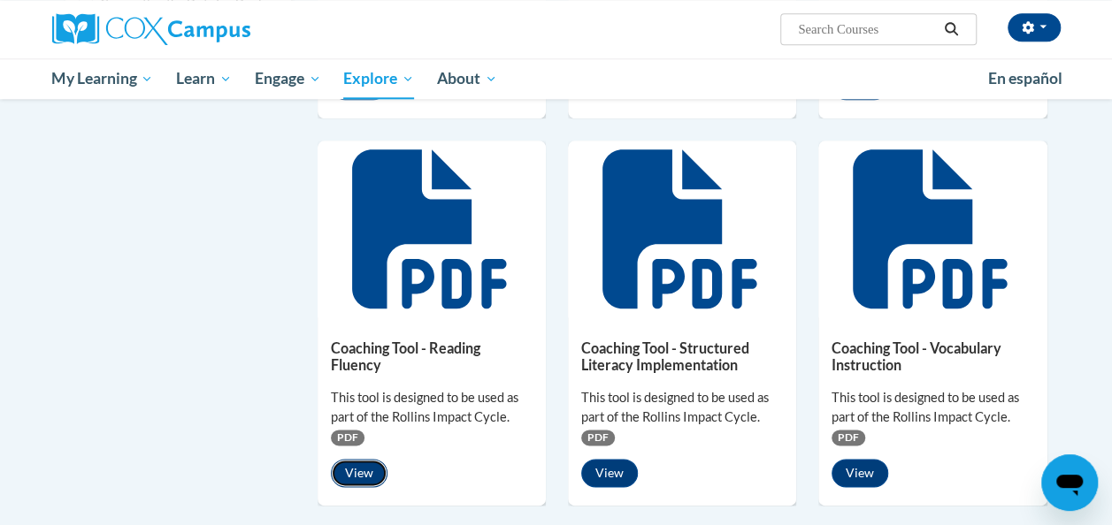
click at [360, 469] on button "View" at bounding box center [359, 473] width 57 height 28
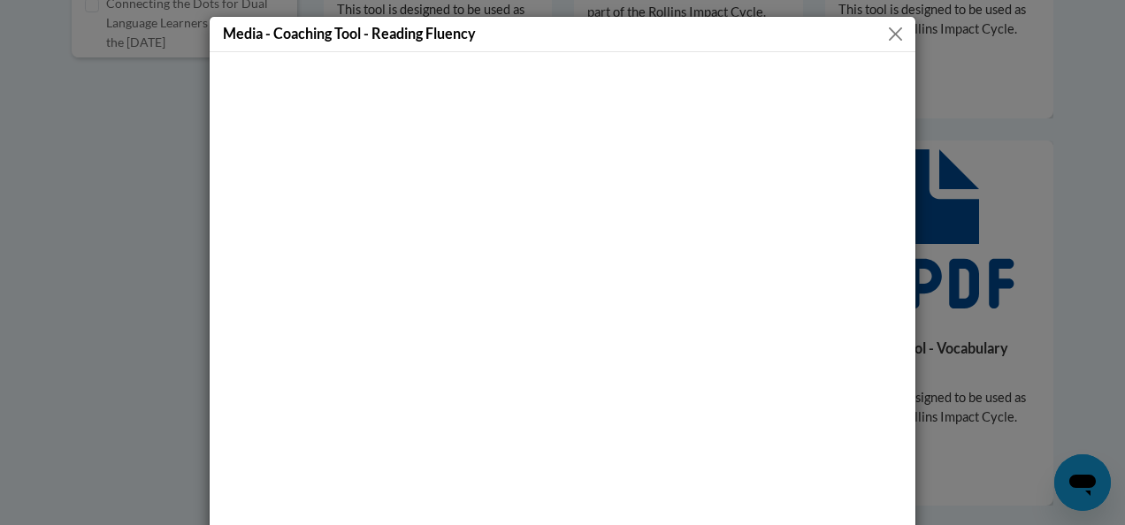
click at [888, 33] on button "Close" at bounding box center [896, 34] width 22 height 22
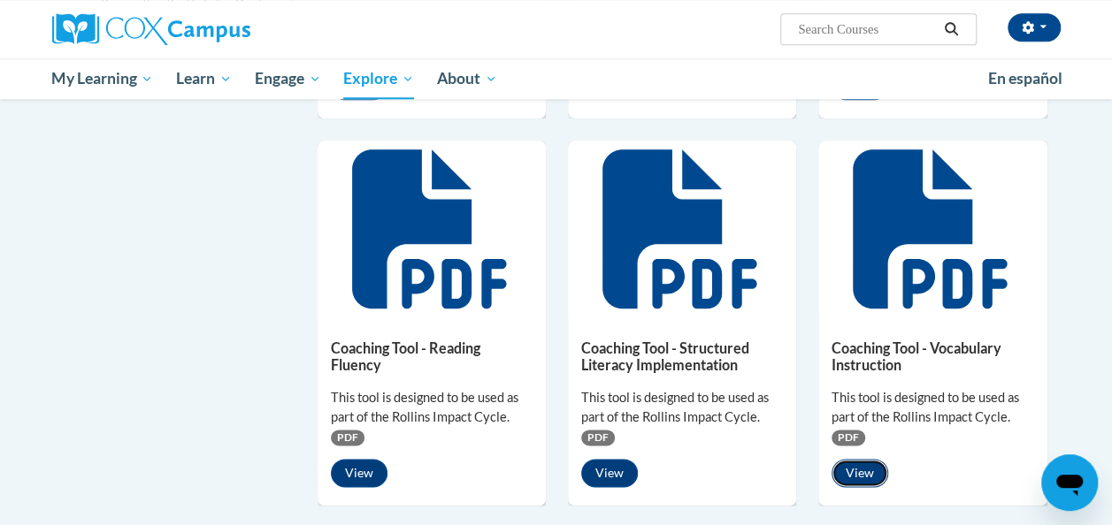
click at [855, 476] on button "View" at bounding box center [860, 473] width 57 height 28
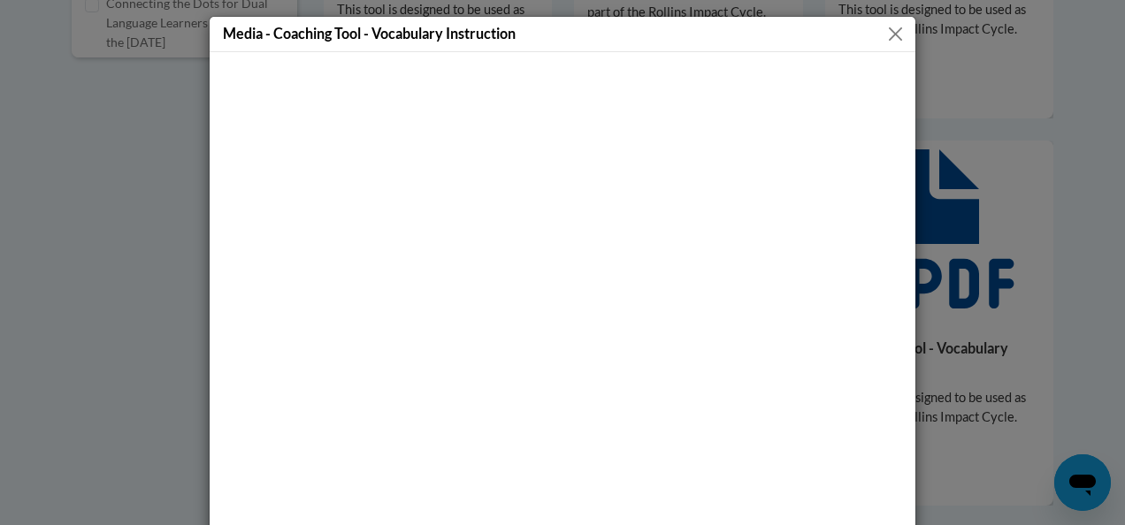
click at [891, 30] on button "Close" at bounding box center [896, 34] width 22 height 22
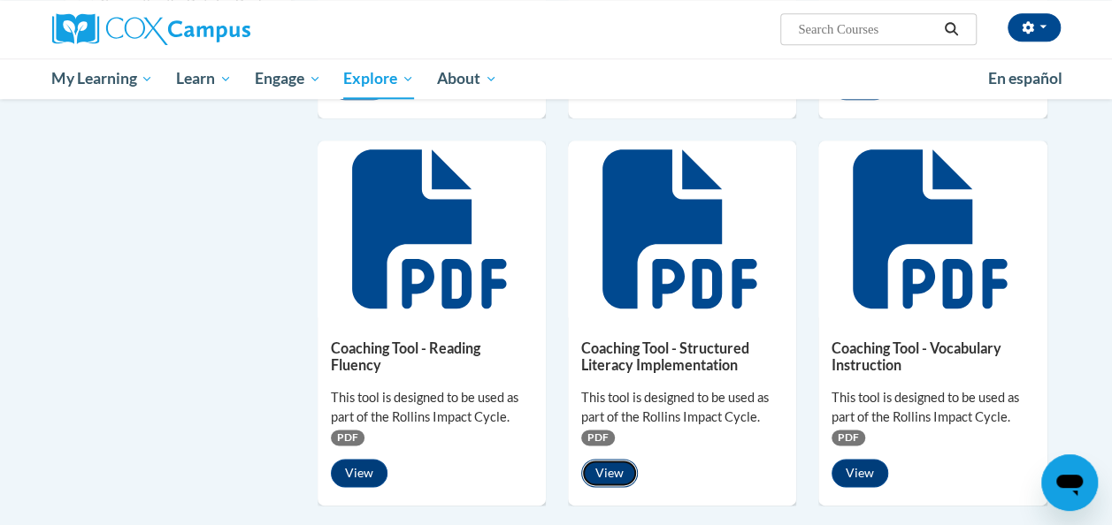
click at [612, 471] on button "View" at bounding box center [609, 473] width 57 height 28
